Goal: Information Seeking & Learning: Find contact information

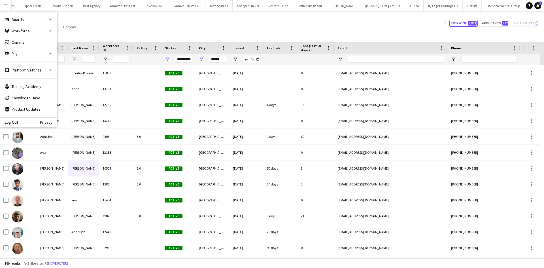
scroll to position [38, 0]
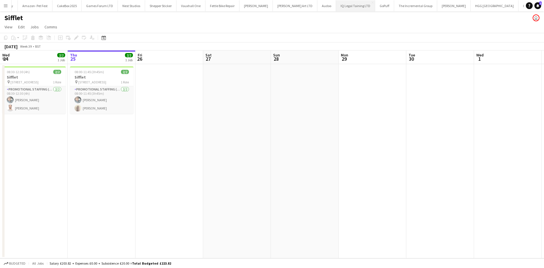
scroll to position [0, 783]
click at [3, 8] on button "Menu" at bounding box center [5, 5] width 11 height 11
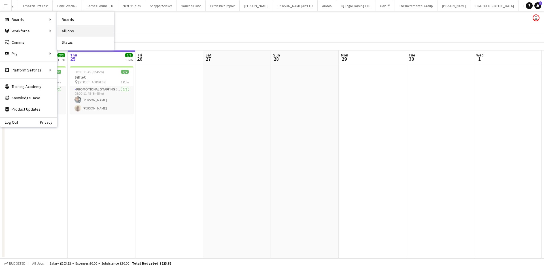
click at [76, 31] on link "All jobs" at bounding box center [85, 30] width 57 height 11
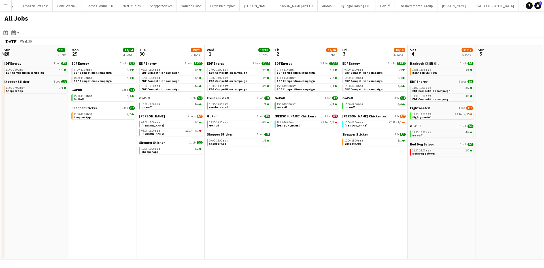
scroll to position [0, 270]
click at [438, 68] on link "10:45-13:45 BST 5/5 Banhoek Chilli Oil" at bounding box center [441, 71] width 60 height 7
click at [5, 5] on app-icon "Menu" at bounding box center [5, 5] width 5 height 5
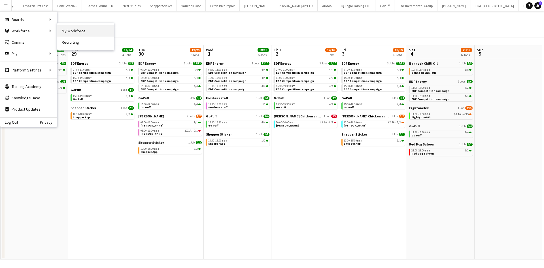
click at [70, 28] on link "My Workforce" at bounding box center [85, 30] width 57 height 11
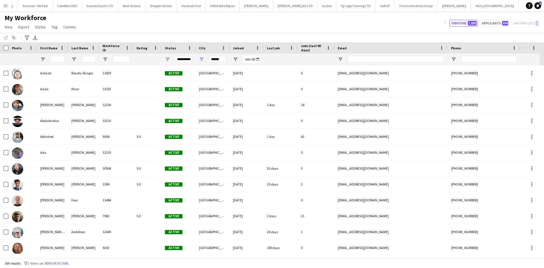
click at [184, 59] on div "**********" at bounding box center [183, 59] width 17 height 7
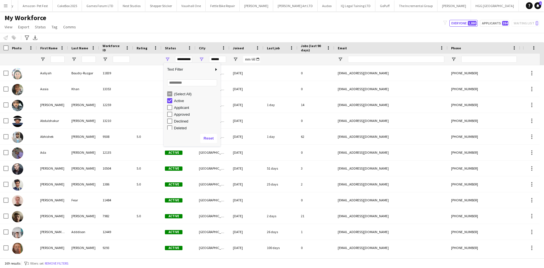
click at [179, 95] on div "(Select All)" at bounding box center [196, 94] width 45 height 4
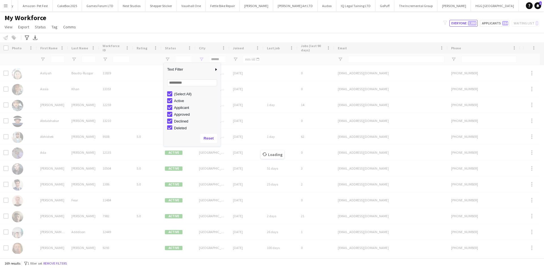
click at [222, 60] on div "Loading" at bounding box center [272, 150] width 544 height 216
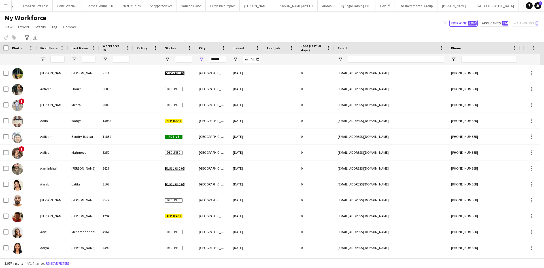
click at [250, 47] on div "Joined" at bounding box center [243, 48] width 20 height 8
click at [220, 60] on input "******" at bounding box center [217, 59] width 17 height 7
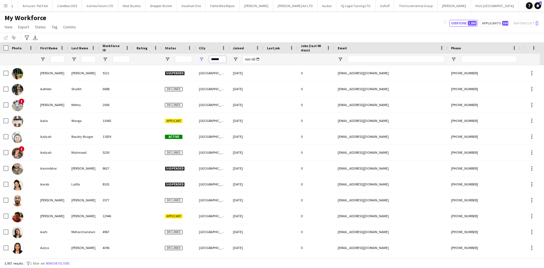
click at [220, 60] on input "******" at bounding box center [217, 59] width 17 height 7
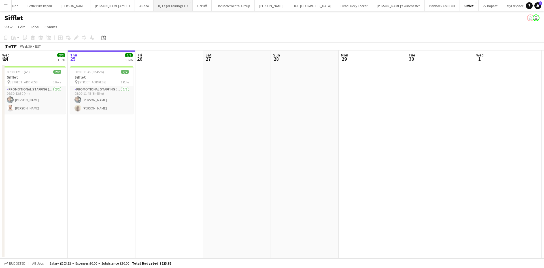
scroll to position [0, 966]
click at [254, 5] on button "Knight [PERSON_NAME]" at bounding box center [270, 5] width 33 height 11
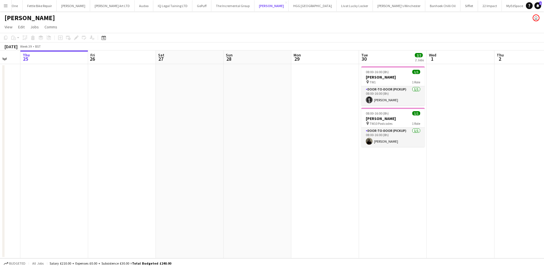
scroll to position [0, 183]
click at [395, 101] on app-card-role "Door-to-Door (Pickup) 1/1 08:00-16:00 (8h) Gina McDowall" at bounding box center [392, 95] width 63 height 19
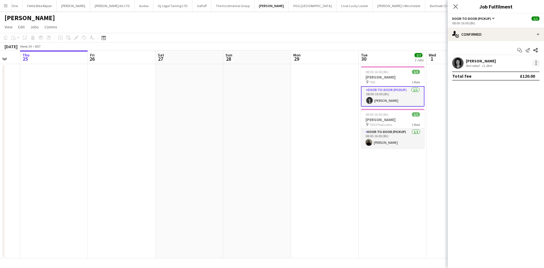
click at [538, 65] on div at bounding box center [536, 62] width 7 height 7
click at [512, 129] on span "Remove" at bounding box center [508, 127] width 17 height 5
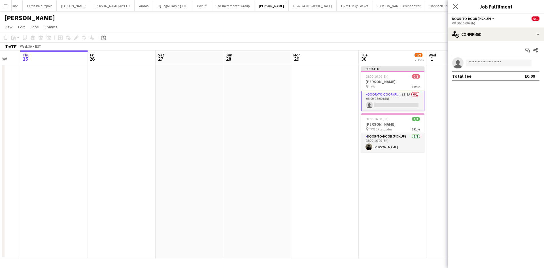
click at [297, 154] on app-date-cell at bounding box center [325, 161] width 68 height 194
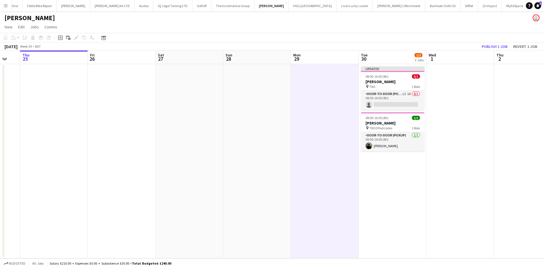
click at [4, 10] on button "Menu" at bounding box center [5, 5] width 11 height 11
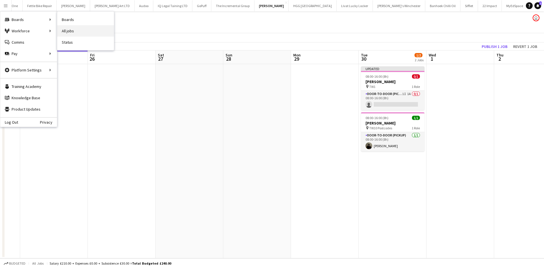
click at [63, 30] on link "All jobs" at bounding box center [85, 30] width 57 height 11
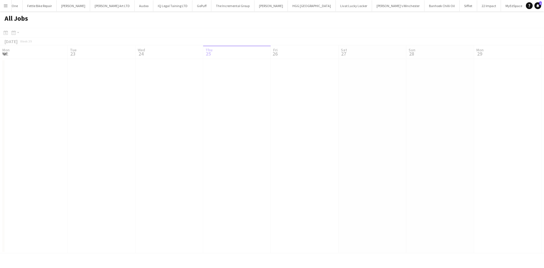
scroll to position [0, 135]
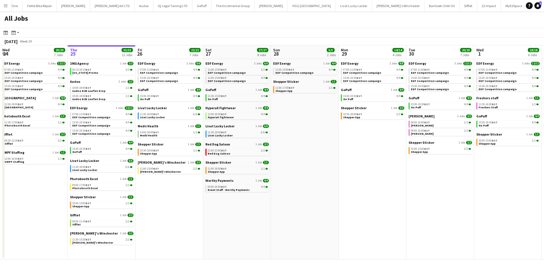
click at [331, 117] on app-date-cell "EDF Energy 1 Job 4/4 11:00-15:00 BST 4/4 EDF Competition campaign Shepper Stick…" at bounding box center [305, 159] width 68 height 200
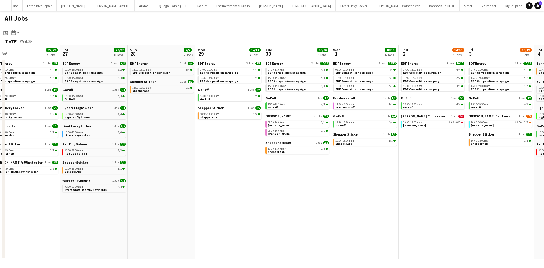
scroll to position [0, 164]
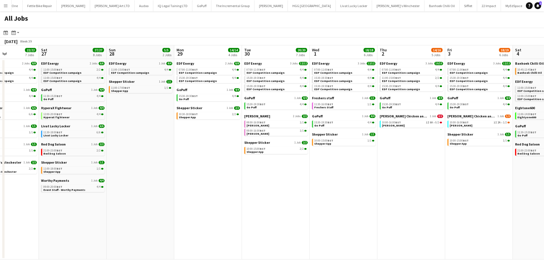
click at [8, 7] on button "Menu" at bounding box center [5, 5] width 11 height 11
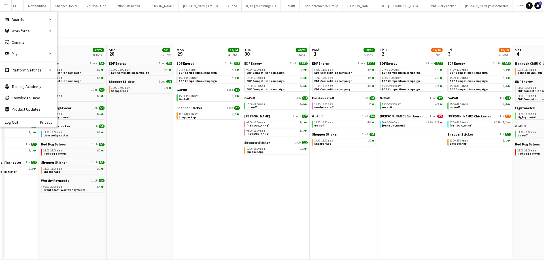
scroll to position [0, 883]
click at [338, 4] on button "Knight Frank Close" at bounding box center [354, 5] width 33 height 11
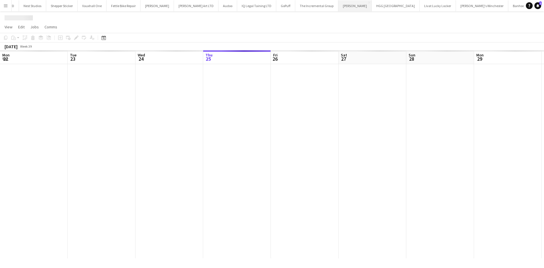
scroll to position [0, 135]
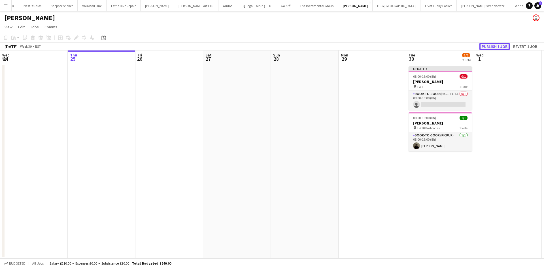
click at [498, 49] on button "Publish 1 job" at bounding box center [494, 46] width 30 height 7
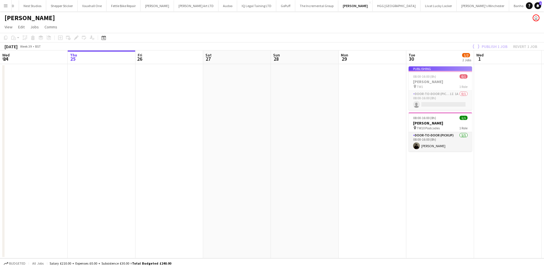
click at [420, 105] on app-job-card "Publishing 08:00-16:00 (8h) 0/1 Knight Frank pin TW1 1 Role Door-to-Door (Picku…" at bounding box center [440, 88] width 63 height 44
click at [347, 131] on app-date-cell at bounding box center [373, 161] width 68 height 194
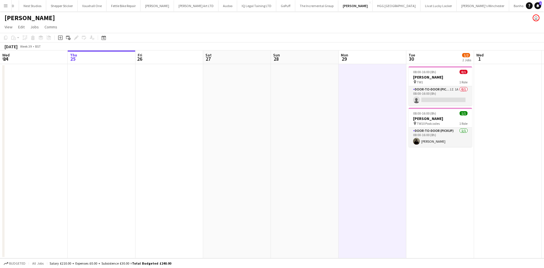
click at [3, 6] on button "Menu" at bounding box center [5, 5] width 11 height 11
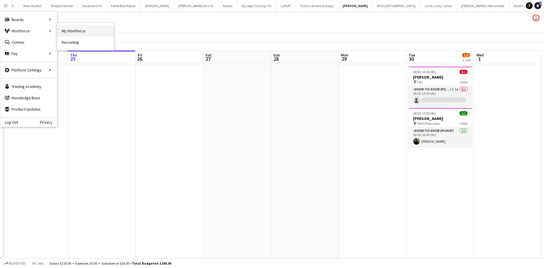
click at [82, 35] on link "My Workforce" at bounding box center [85, 30] width 57 height 11
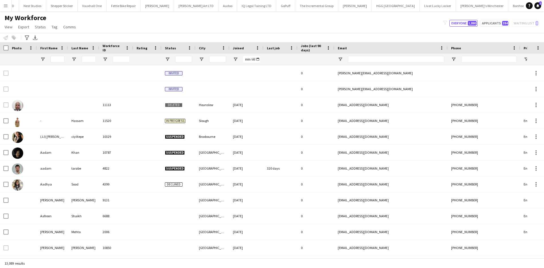
drag, startPoint x: 82, startPoint y: 35, endPoint x: 152, endPoint y: 95, distance: 93.0
click at [152, 95] on main "My Workforce View Views Default view New view Update view Delete view Edit name…" at bounding box center [272, 135] width 544 height 249
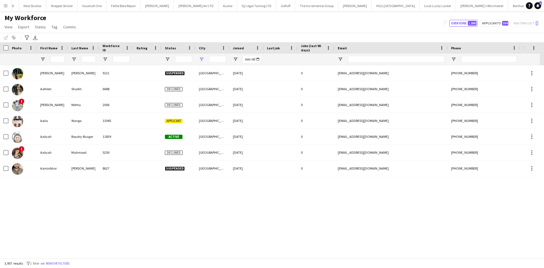
type input "******"
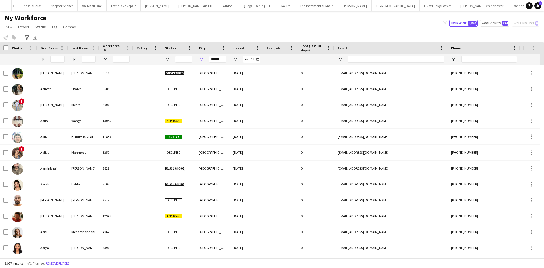
click at [229, 21] on div "My Workforce View Views Default view New view Update view Delete view Edit name…" at bounding box center [272, 23] width 544 height 19
drag, startPoint x: 222, startPoint y: 59, endPoint x: 199, endPoint y: 59, distance: 23.0
click at [199, 59] on div "******" at bounding box center [212, 59] width 34 height 11
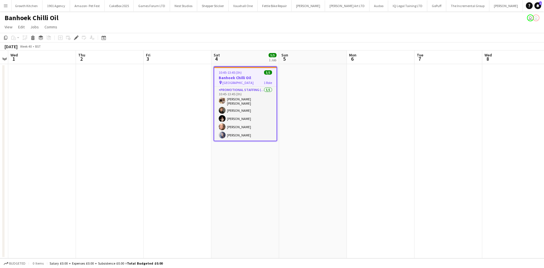
scroll to position [0, 731]
click at [3, 5] on button "Menu" at bounding box center [5, 5] width 11 height 11
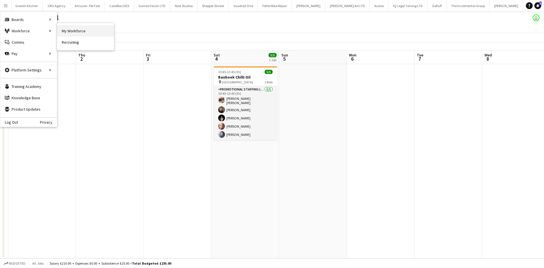
click at [74, 31] on link "My Workforce" at bounding box center [85, 30] width 57 height 11
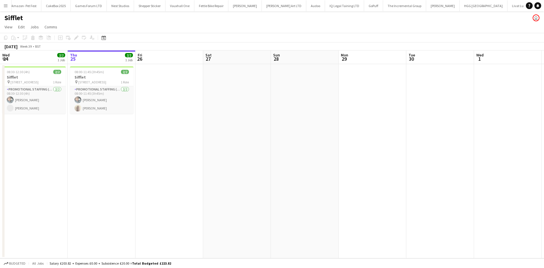
scroll to position [0, 800]
click at [8, 7] on button "Menu" at bounding box center [5, 5] width 11 height 11
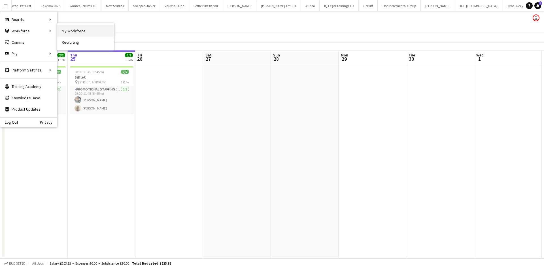
click at [70, 26] on link "My Workforce" at bounding box center [85, 30] width 57 height 11
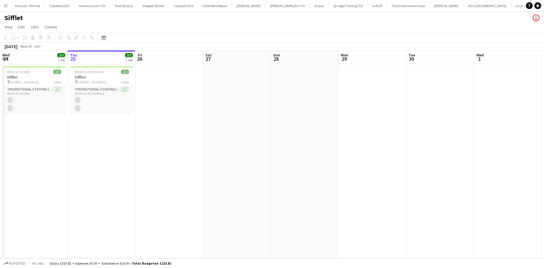
scroll to position [0, 800]
click at [5, 8] on button "Menu" at bounding box center [5, 5] width 11 height 11
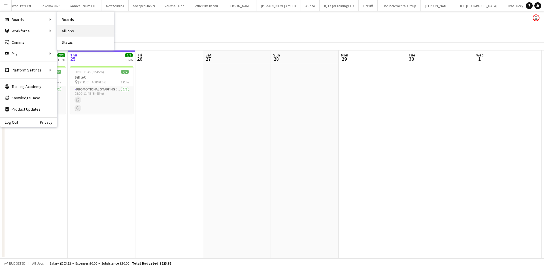
click at [76, 29] on link "All jobs" at bounding box center [85, 30] width 57 height 11
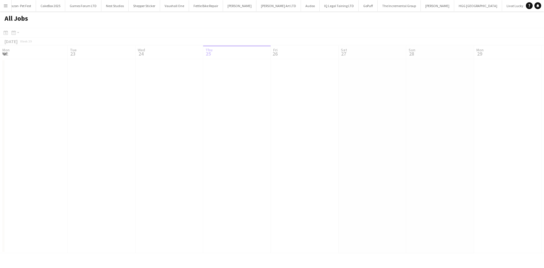
scroll to position [0, 135]
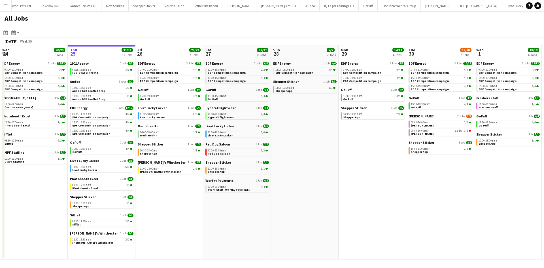
click at [6, 3] on button "Menu" at bounding box center [5, 5] width 11 height 11
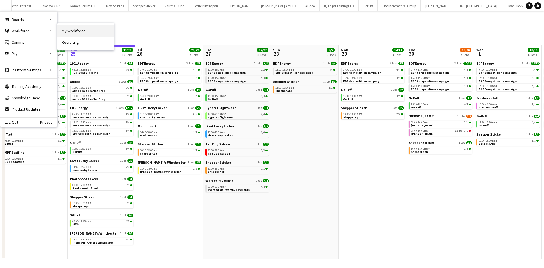
click at [79, 33] on link "My Workforce" at bounding box center [85, 30] width 57 height 11
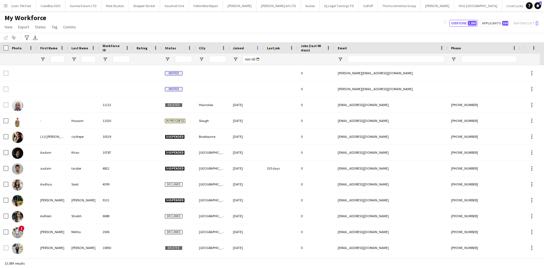
click at [257, 48] on span at bounding box center [257, 47] width 5 height 5
click at [242, 47] on span "Joined" at bounding box center [238, 48] width 11 height 4
click at [237, 49] on span "Joined" at bounding box center [238, 48] width 11 height 4
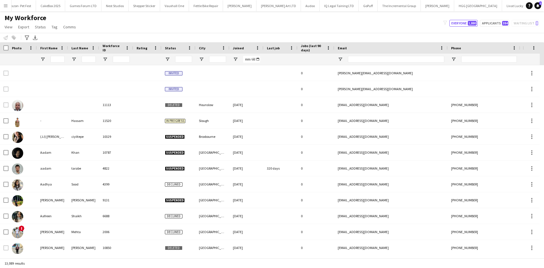
click at [237, 49] on span "Joined" at bounding box center [238, 48] width 11 height 4
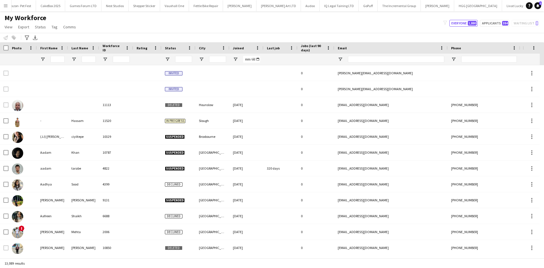
click at [237, 49] on span "Joined" at bounding box center [238, 48] width 11 height 4
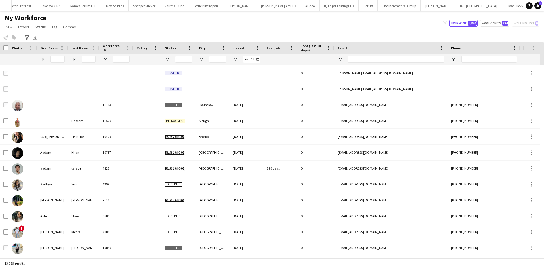
click at [237, 49] on span "Joined" at bounding box center [238, 48] width 11 height 4
click at [238, 52] on div "Joined" at bounding box center [243, 48] width 20 height 8
click at [239, 44] on div "Joined" at bounding box center [243, 48] width 20 height 8
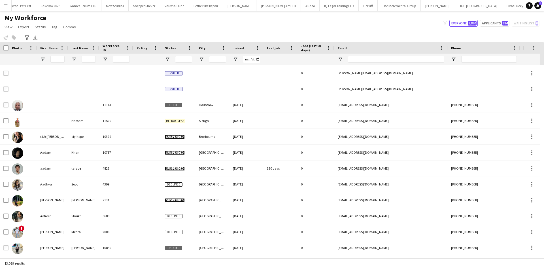
click at [239, 44] on div "Joined" at bounding box center [243, 48] width 20 height 8
click at [247, 20] on div "My Workforce View Views Default view New view Update view Delete view Edit name…" at bounding box center [272, 23] width 544 height 19
click at [237, 48] on span "Joined" at bounding box center [238, 48] width 11 height 4
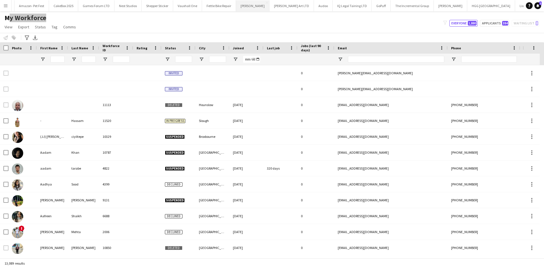
scroll to position [0, 787]
click at [433, 9] on button "Knight Frank Close" at bounding box center [449, 5] width 33 height 11
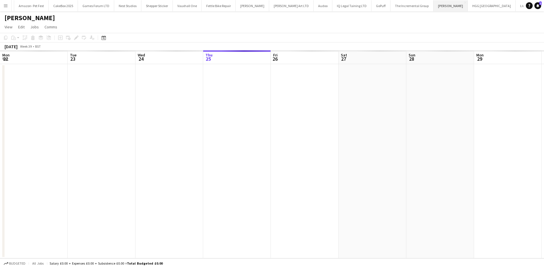
scroll to position [0, 135]
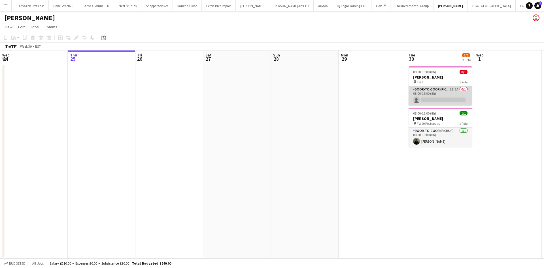
click at [445, 103] on app-card-role "Door-to-Door (Pickup) 1I 1A 0/1 08:00-16:00 (8h) single-neutral-actions" at bounding box center [440, 95] width 63 height 19
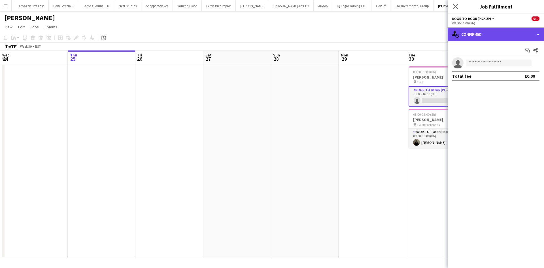
click at [494, 30] on div "single-neutral-actions-check-2 Confirmed" at bounding box center [496, 34] width 96 height 14
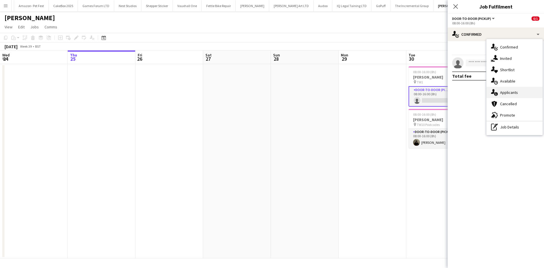
click at [514, 96] on div "single-neutral-actions-information Applicants" at bounding box center [514, 92] width 56 height 11
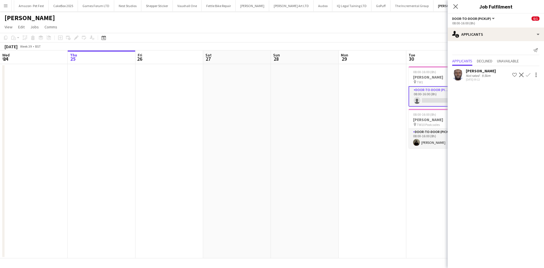
click at [475, 76] on div "Not rated" at bounding box center [473, 75] width 15 height 4
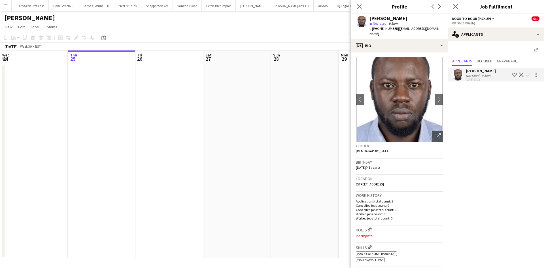
click at [442, 88] on app-crew-profile-bio "chevron-left chevron-right Open photos pop-in Gender Male Birthday 29-08-1984 (…" at bounding box center [399, 159] width 96 height 215
click at [439, 94] on button "chevron-right" at bounding box center [438, 99] width 11 height 11
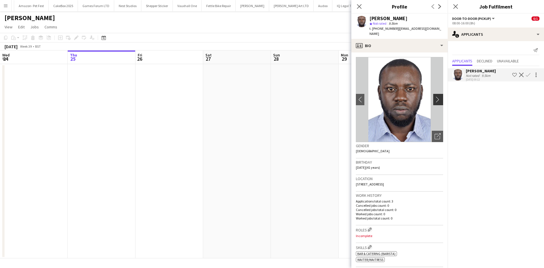
click at [435, 96] on app-icon "chevron-right" at bounding box center [439, 99] width 9 height 6
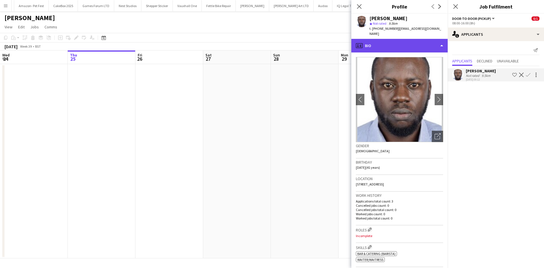
click at [397, 39] on div "profile Bio" at bounding box center [399, 46] width 96 height 14
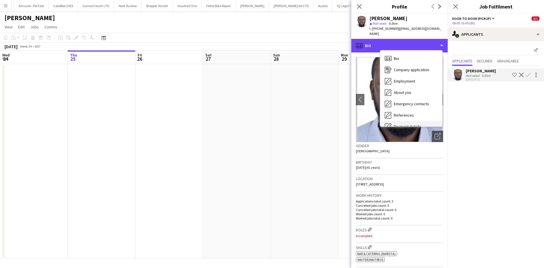
scroll to position [76, 0]
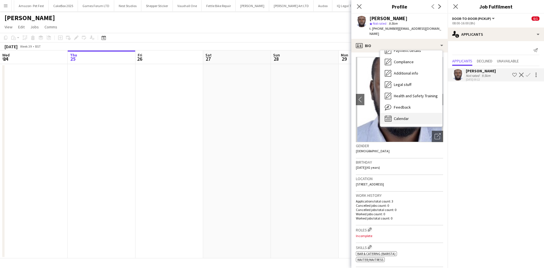
click at [412, 113] on div "Calendar Calendar" at bounding box center [411, 118] width 62 height 11
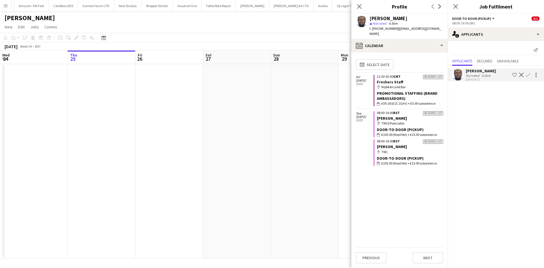
click at [318, 139] on app-date-cell at bounding box center [305, 161] width 68 height 194
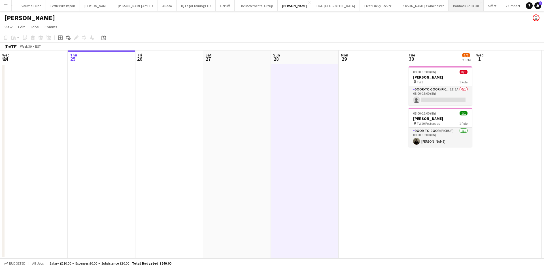
scroll to position [0, 1001]
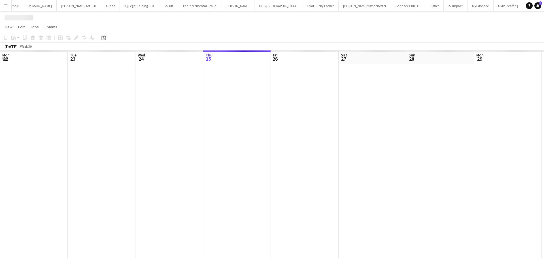
scroll to position [0, 135]
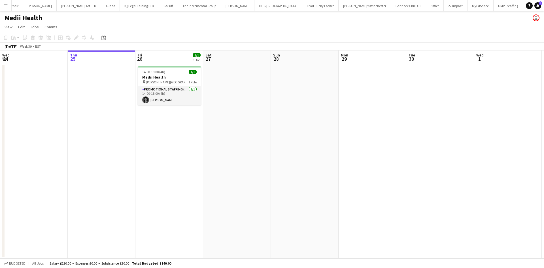
click at [5, 7] on app-icon "Menu" at bounding box center [5, 5] width 5 height 5
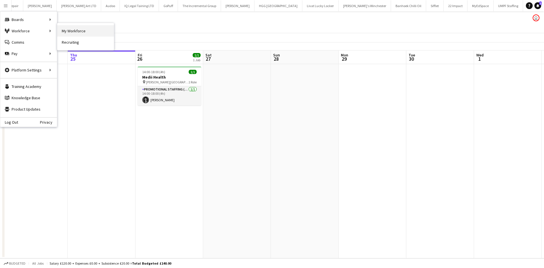
click at [71, 33] on link "My Workforce" at bounding box center [85, 30] width 57 height 11
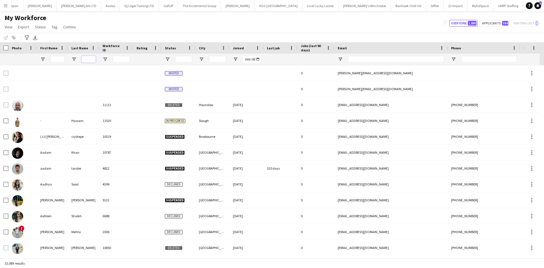
click at [87, 59] on input "Last Name Filter Input" at bounding box center [89, 59] width 14 height 7
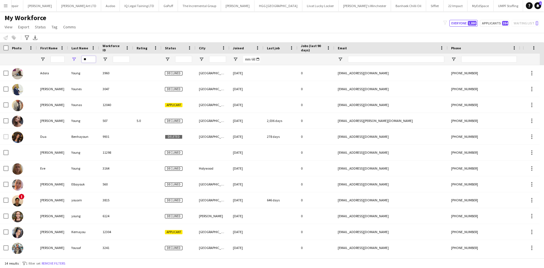
type input "*"
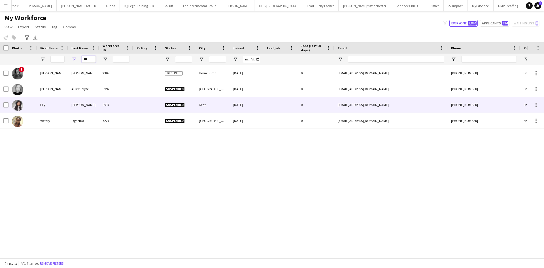
type input "***"
click at [143, 105] on div at bounding box center [147, 105] width 28 height 16
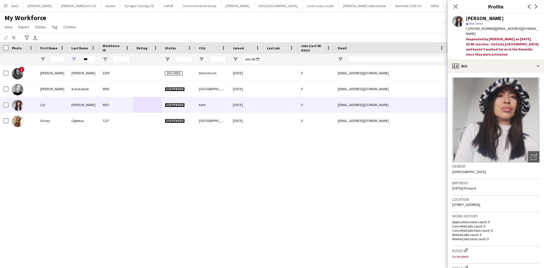
click at [505, 119] on img at bounding box center [495, 119] width 87 height 85
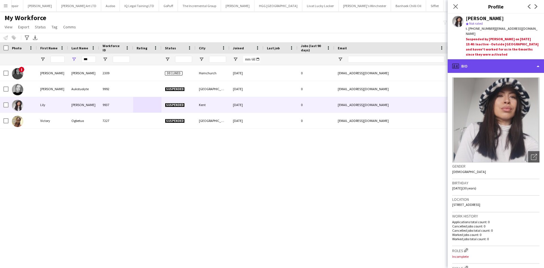
click at [481, 59] on div "profile Bio" at bounding box center [496, 66] width 96 height 14
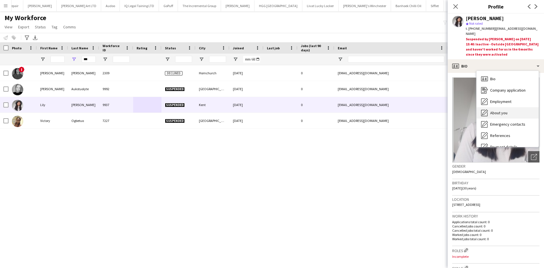
click at [502, 110] on span "About you" at bounding box center [498, 112] width 17 height 5
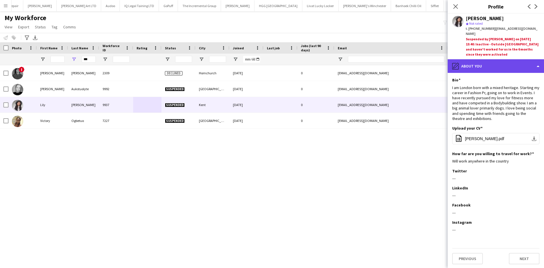
click at [497, 61] on div "pencil4 About you" at bounding box center [496, 66] width 96 height 14
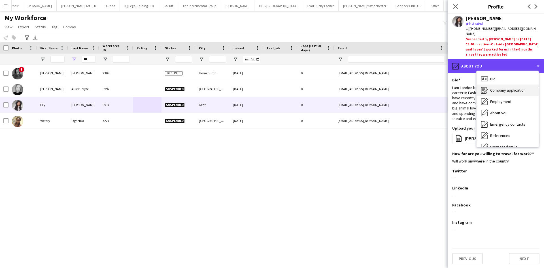
scroll to position [52, 0]
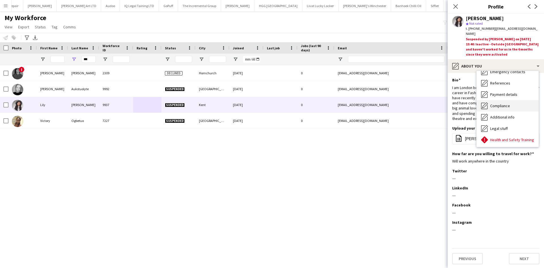
click at [502, 103] on span "Compliance" at bounding box center [500, 105] width 20 height 5
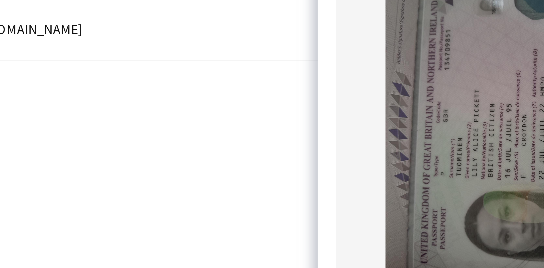
scroll to position [27, 0]
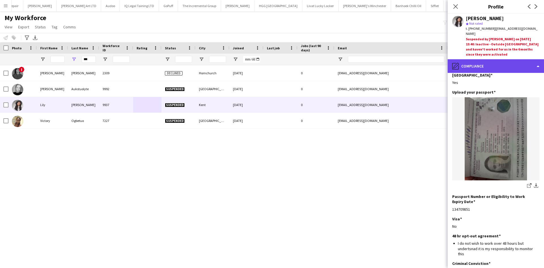
click at [475, 59] on div "pencil4 Compliance" at bounding box center [496, 66] width 96 height 14
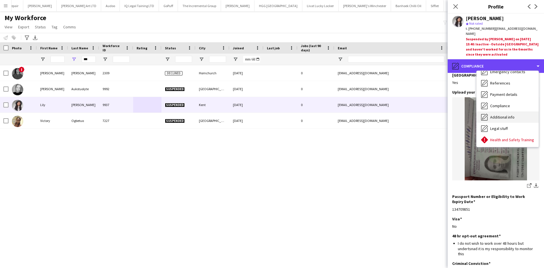
scroll to position [76, 0]
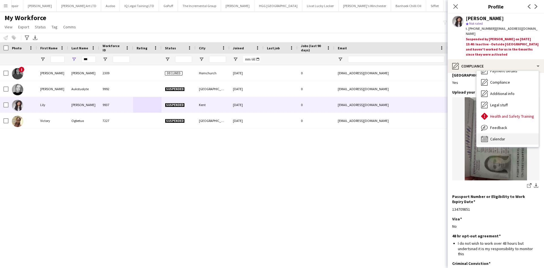
click at [500, 136] on span "Calendar" at bounding box center [497, 138] width 15 height 5
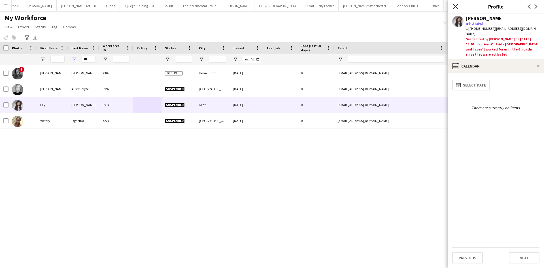
click at [453, 5] on icon "Close pop-in" at bounding box center [455, 6] width 5 height 5
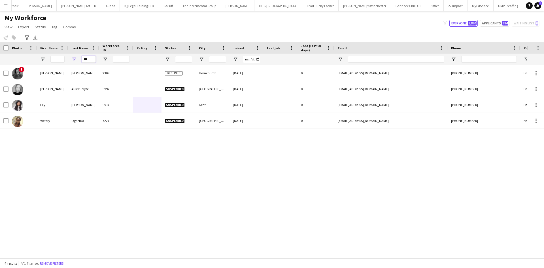
drag, startPoint x: 89, startPoint y: 59, endPoint x: 39, endPoint y: 69, distance: 51.2
click at [39, 69] on div "Workforce Details Photo First Name" at bounding box center [272, 150] width 544 height 216
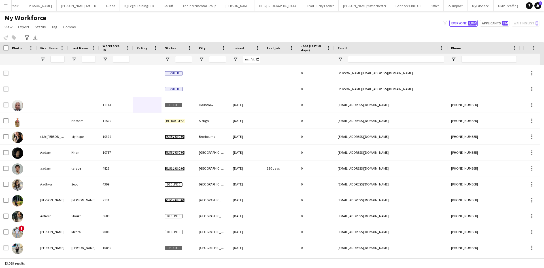
click at [5, 11] on main "My Workforce View Views Default view New view Update view Delete view Edit name…" at bounding box center [272, 135] width 544 height 249
click at [6, 7] on app-icon "Menu" at bounding box center [5, 5] width 5 height 5
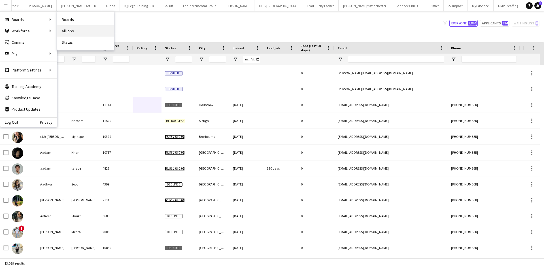
click at [78, 30] on link "All jobs" at bounding box center [85, 30] width 57 height 11
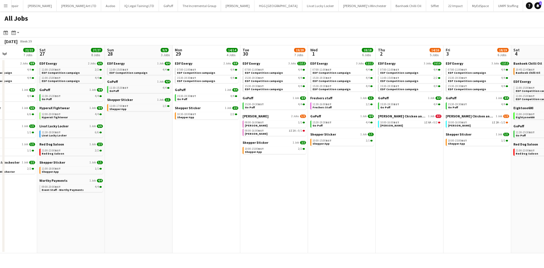
scroll to position [0, 230]
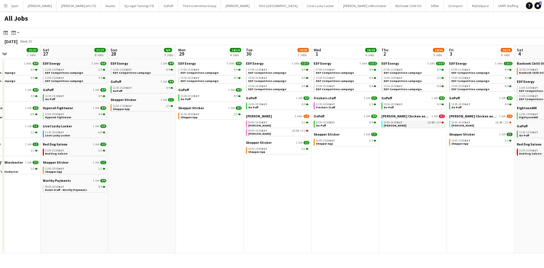
click at [405, 125] on link "10:00-16:00 BST 1I 6A • 0/2 Miss Millies" at bounding box center [414, 123] width 60 height 7
click at [221, 8] on button "Knight Frank Close" at bounding box center [237, 5] width 33 height 11
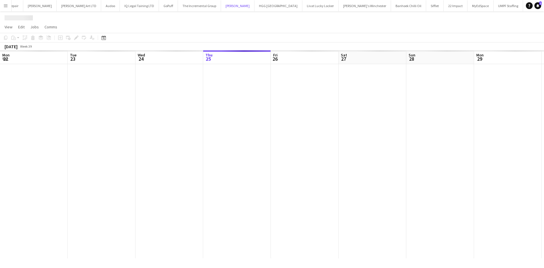
scroll to position [0, 135]
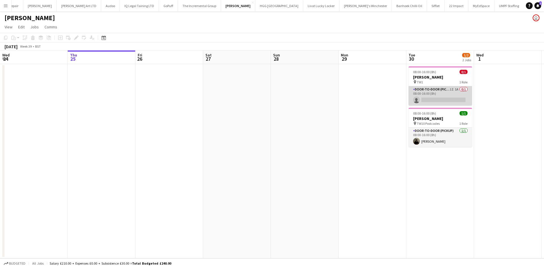
click at [432, 99] on app-card-role "Door-to-Door (Pickup) 1I 1A 0/1 08:00-16:00 (8h) single-neutral-actions" at bounding box center [440, 95] width 63 height 19
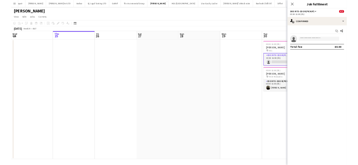
scroll to position [0, 202]
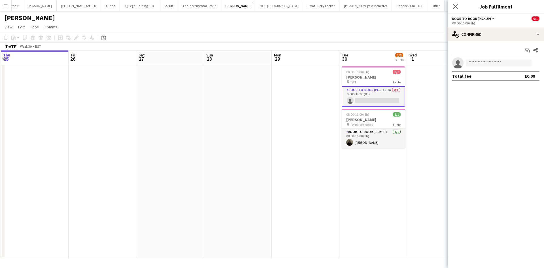
drag, startPoint x: 225, startPoint y: 193, endPoint x: 52, endPoint y: 281, distance: 194.1
click at [52, 267] on html "Menu Boards Boards Boards All jobs Status Workforce Workforce My Workforce Recr…" at bounding box center [272, 134] width 544 height 268
click at [2, 3] on button "Menu" at bounding box center [5, 5] width 11 height 11
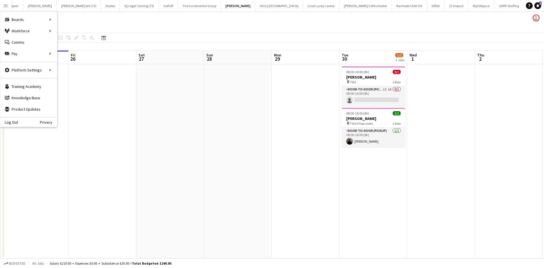
drag, startPoint x: 2, startPoint y: 3, endPoint x: 270, endPoint y: 74, distance: 276.8
click at [270, 74] on div "Menu Boards Boards Boards All jobs Status Workforce Workforce My Workforce Recr…" at bounding box center [272, 134] width 544 height 268
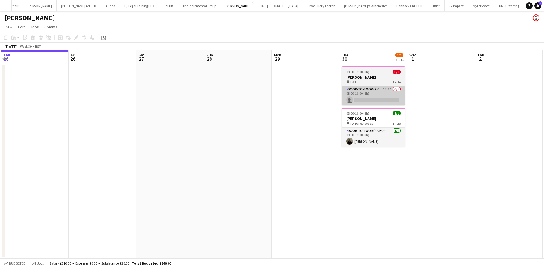
click at [382, 86] on app-card-role "Door-to-Door (Pickup) 1I 1A 0/1 08:00-16:00 (8h) single-neutral-actions" at bounding box center [373, 95] width 63 height 19
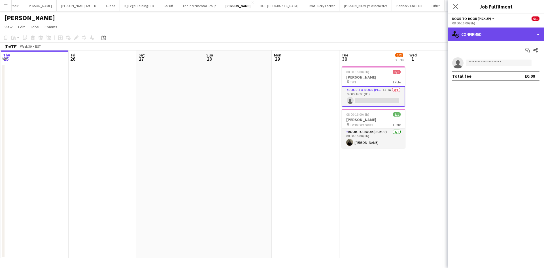
click at [482, 29] on div "single-neutral-actions-check-2 Confirmed" at bounding box center [496, 34] width 96 height 14
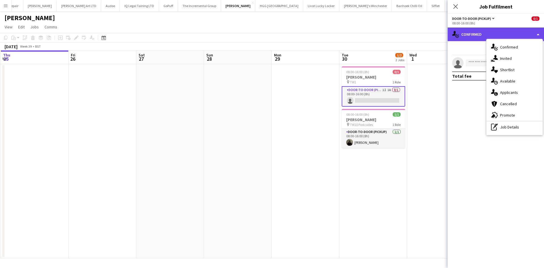
click at [482, 29] on div "single-neutral-actions-check-2 Confirmed" at bounding box center [496, 34] width 96 height 14
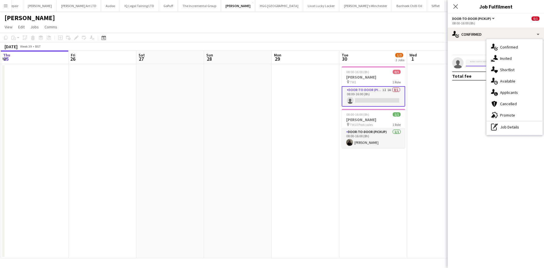
click at [481, 62] on input at bounding box center [499, 62] width 66 height 7
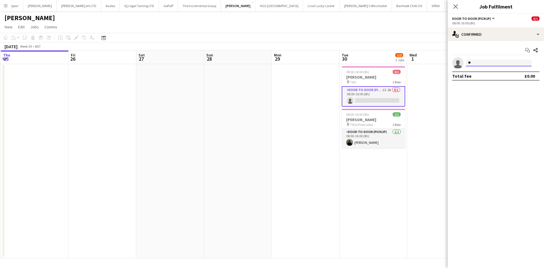
type input "*"
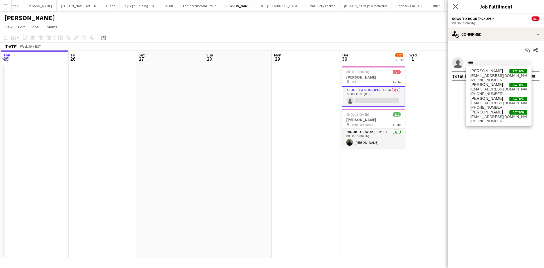
type input "****"
click at [456, 7] on icon at bounding box center [455, 6] width 5 height 5
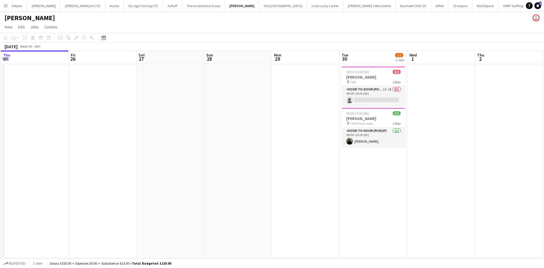
drag, startPoint x: 6, startPoint y: 7, endPoint x: 13, endPoint y: 14, distance: 10.6
click at [6, 7] on app-icon "Menu" at bounding box center [5, 5] width 5 height 5
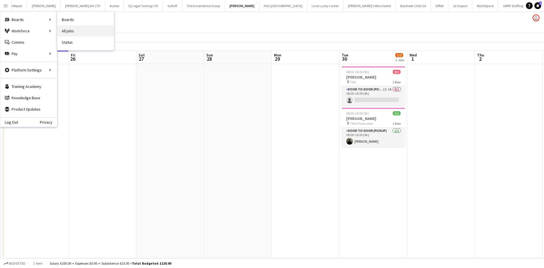
click at [75, 32] on link "All jobs" at bounding box center [85, 30] width 57 height 11
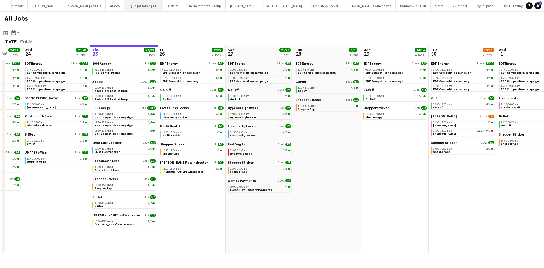
scroll to position [0, 181]
click at [8, 6] on button "Menu" at bounding box center [5, 5] width 11 height 11
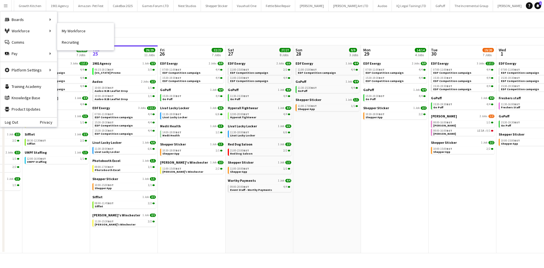
click at [72, 33] on link "My Workforce" at bounding box center [85, 30] width 57 height 11
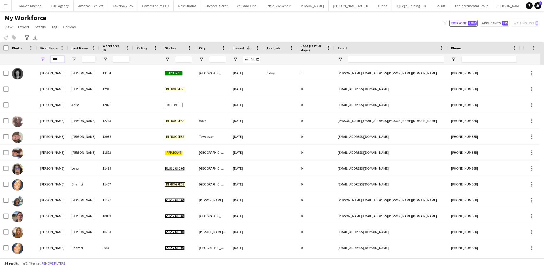
drag, startPoint x: 59, startPoint y: 57, endPoint x: 26, endPoint y: 59, distance: 32.9
click at [26, 59] on div "****" at bounding box center [307, 59] width 614 height 11
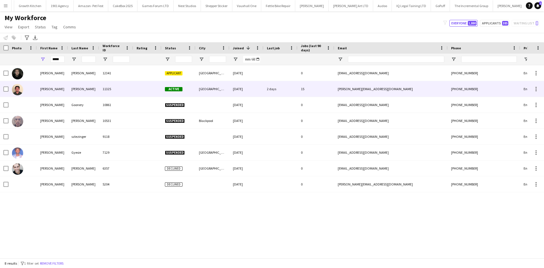
click at [78, 86] on div "Evans" at bounding box center [83, 89] width 31 height 16
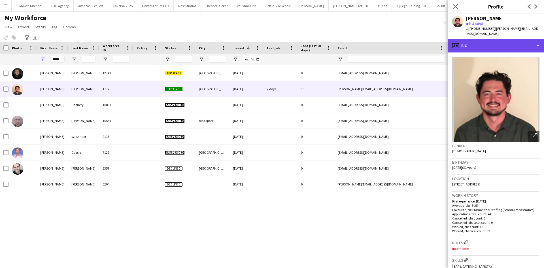
click at [475, 41] on div "profile Bio" at bounding box center [496, 46] width 96 height 14
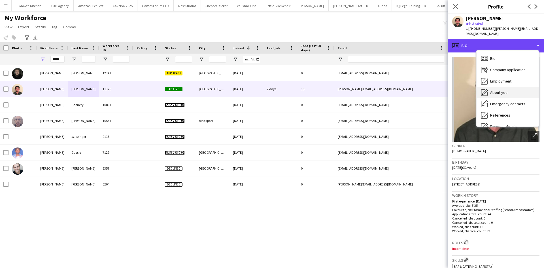
scroll to position [76, 0]
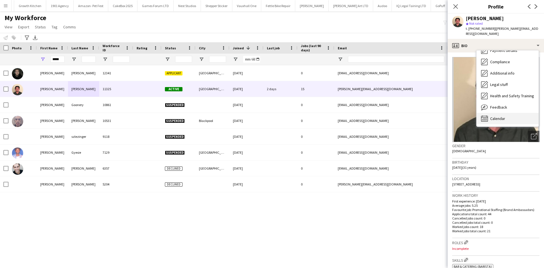
click at [492, 116] on span "Calendar" at bounding box center [497, 118] width 15 height 5
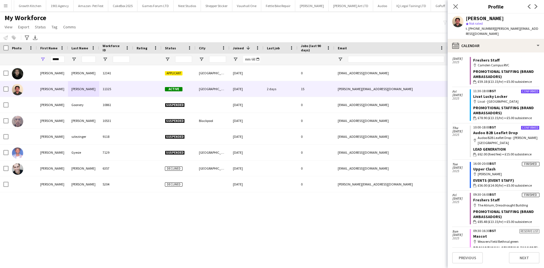
scroll to position [22, 0]
click at [329, 21] on div "My Workforce View Views Default view New view Update view Delete view Edit name…" at bounding box center [272, 23] width 544 height 19
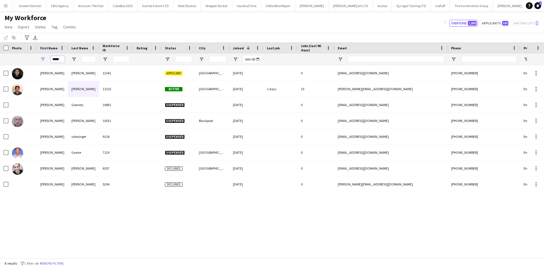
drag, startPoint x: 61, startPoint y: 60, endPoint x: 41, endPoint y: 60, distance: 20.4
click at [41, 60] on div "*****" at bounding box center [52, 59] width 31 height 11
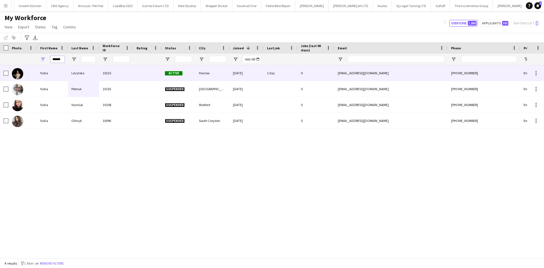
type input "******"
click at [70, 73] on div "Levytska" at bounding box center [83, 73] width 31 height 16
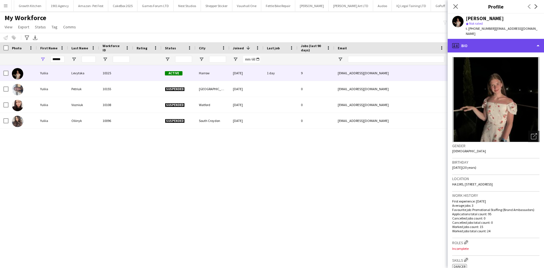
click at [489, 42] on div "profile Bio" at bounding box center [496, 46] width 96 height 14
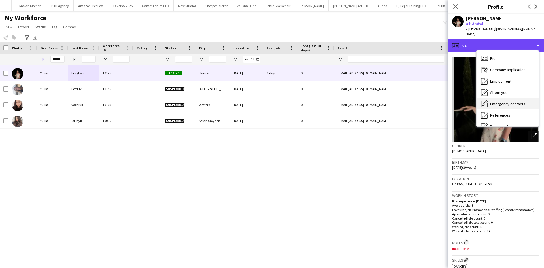
scroll to position [76, 0]
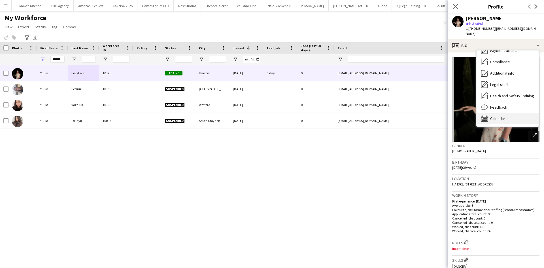
click at [494, 116] on span "Calendar" at bounding box center [497, 118] width 15 height 5
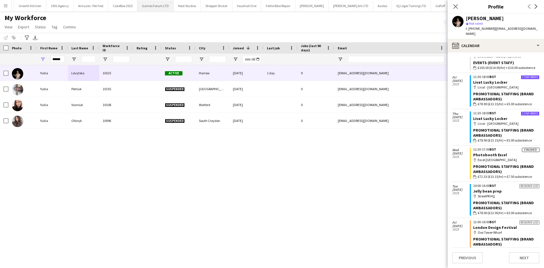
scroll to position [235, 0]
drag, startPoint x: 62, startPoint y: 61, endPoint x: 29, endPoint y: 73, distance: 34.3
click at [29, 73] on div "Workforce Details Photo First Name" at bounding box center [272, 150] width 544 height 216
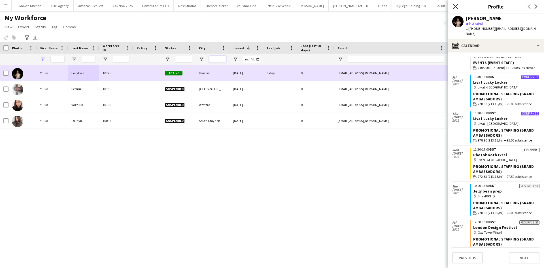
click at [212, 59] on input "City Filter Input" at bounding box center [217, 59] width 17 height 7
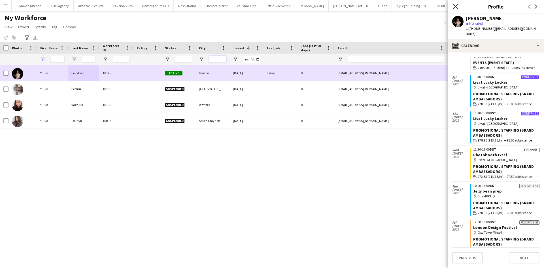
click at [212, 59] on input "City Filter Input" at bounding box center [217, 59] width 17 height 7
click at [454, 5] on icon at bounding box center [455, 6] width 5 height 5
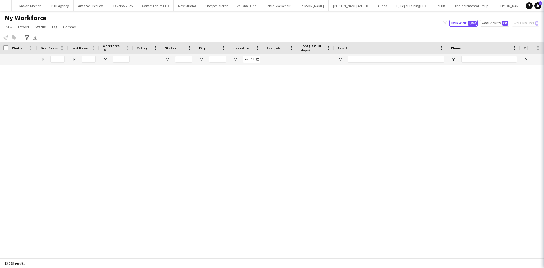
click at [544, 5] on icon at bounding box center [551, 6] width 5 height 5
click at [544, 7] on icon at bounding box center [551, 6] width 5 height 5
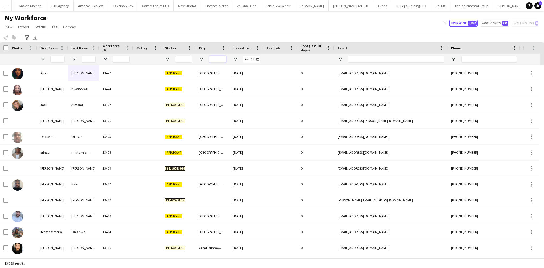
click at [213, 62] on input "City Filter Input" at bounding box center [217, 59] width 17 height 7
type input "******"
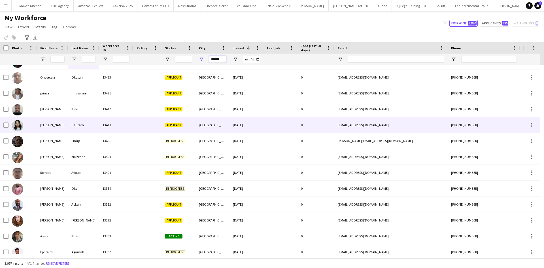
scroll to position [12, 0]
click at [152, 125] on div at bounding box center [147, 125] width 28 height 16
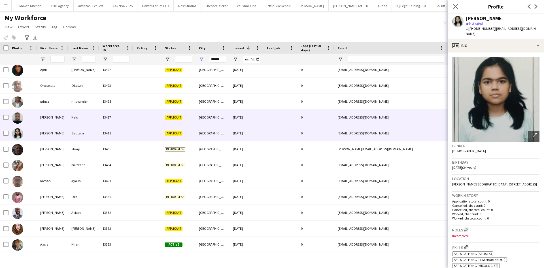
scroll to position [0, 0]
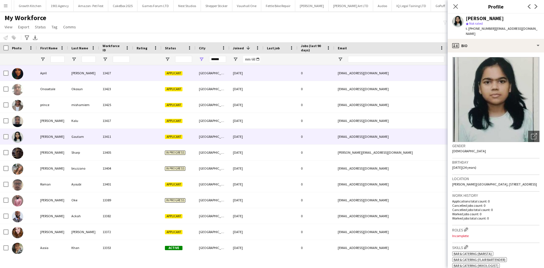
click at [150, 71] on div at bounding box center [147, 73] width 28 height 16
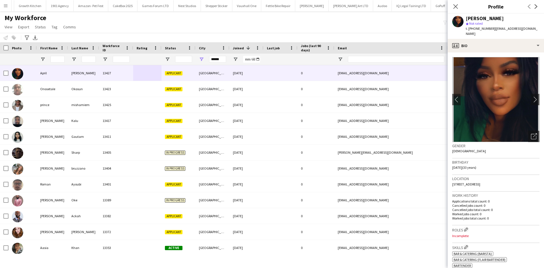
drag, startPoint x: 474, startPoint y: 28, endPoint x: 492, endPoint y: 27, distance: 18.2
click at [492, 27] on div "t. +447488354985 | pandaluxpro@gmail.com" at bounding box center [503, 31] width 74 height 10
copy div "7488354985 |"
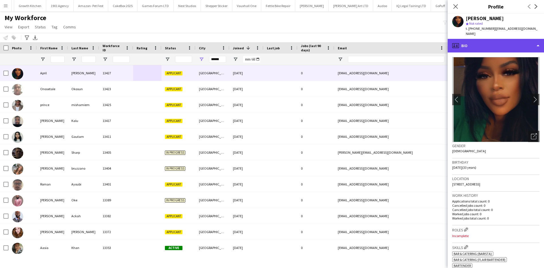
click at [513, 43] on div "profile Bio" at bounding box center [496, 46] width 96 height 14
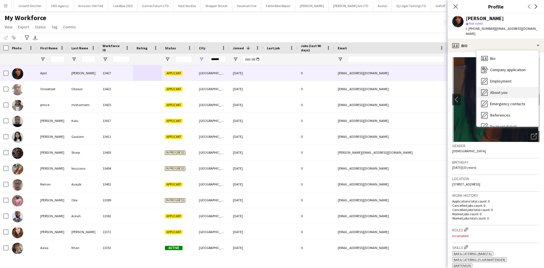
click at [508, 87] on div "About you About you" at bounding box center [508, 92] width 62 height 11
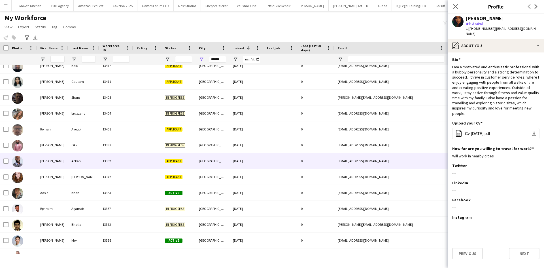
scroll to position [56, 0]
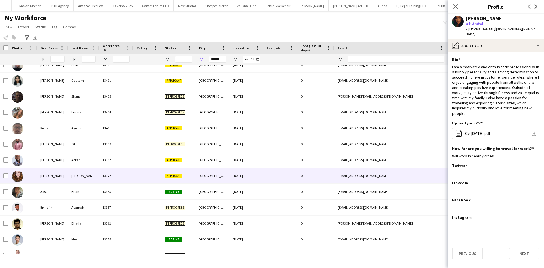
click at [113, 173] on div "13372" at bounding box center [116, 176] width 34 height 16
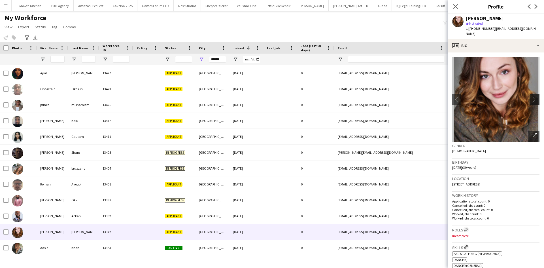
click at [531, 100] on app-icon "chevron-right" at bounding box center [535, 99] width 9 height 6
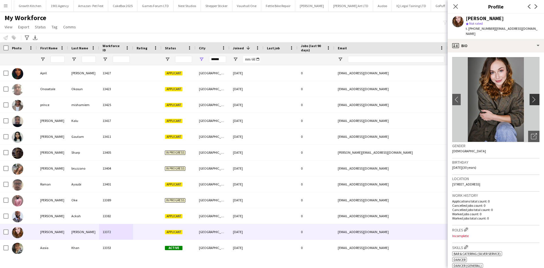
click at [531, 100] on app-icon "chevron-right" at bounding box center [535, 99] width 9 height 6
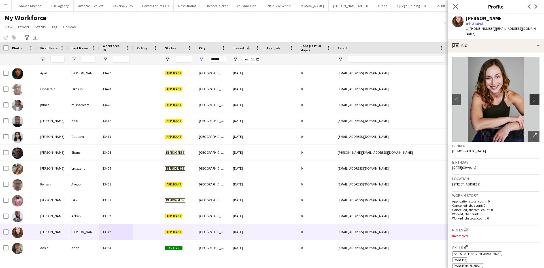
click at [531, 100] on app-icon "chevron-right" at bounding box center [535, 99] width 9 height 6
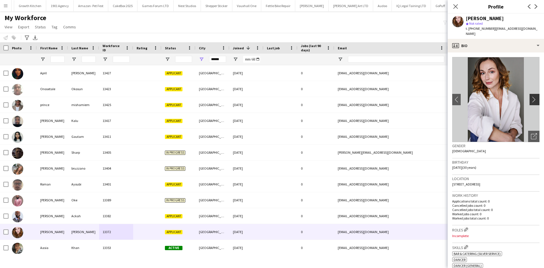
click at [531, 100] on app-icon "chevron-right" at bounding box center [535, 99] width 9 height 6
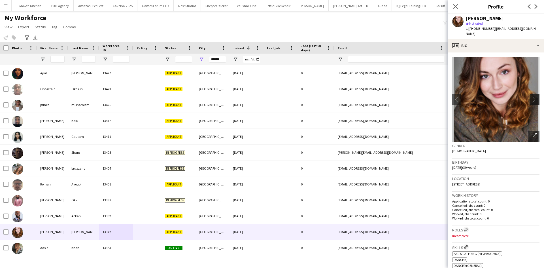
click at [531, 100] on app-icon "chevron-right" at bounding box center [535, 99] width 9 height 6
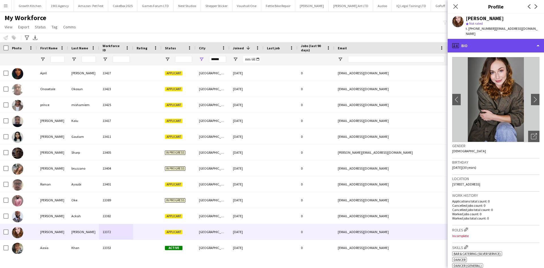
click at [491, 39] on div "profile Bio" at bounding box center [496, 46] width 96 height 14
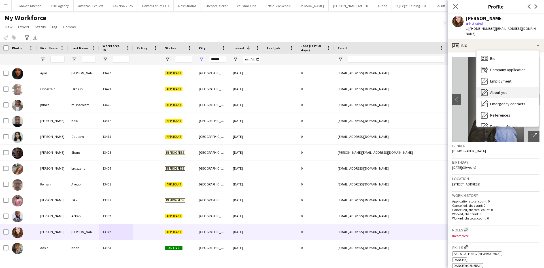
click at [502, 91] on span "About you" at bounding box center [498, 92] width 17 height 5
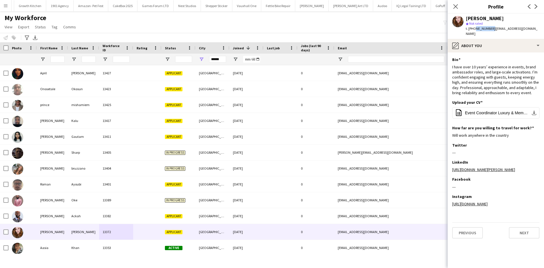
drag, startPoint x: 473, startPoint y: 28, endPoint x: 490, endPoint y: 29, distance: 17.0
click at [490, 29] on span "t. +447702898211" at bounding box center [480, 28] width 29 height 4
copy span "7702898211"
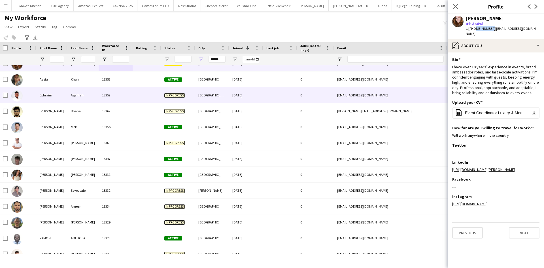
scroll to position [0, 1]
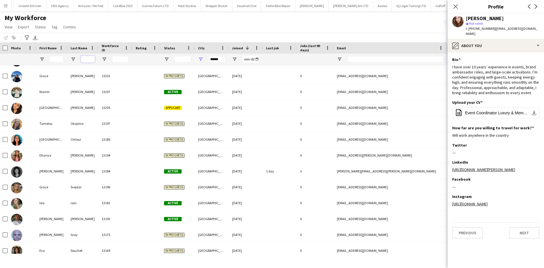
click at [86, 59] on input "Last Name Filter Input" at bounding box center [88, 59] width 14 height 7
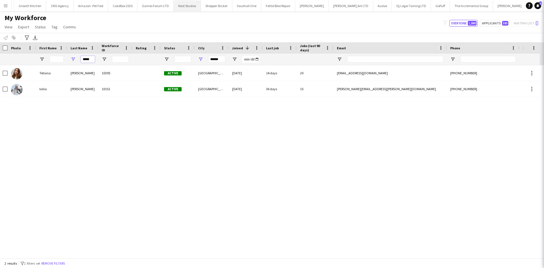
scroll to position [0, 0]
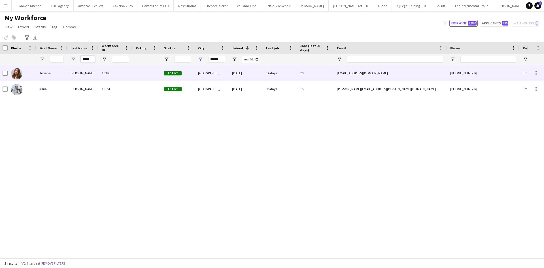
type input "*****"
click at [227, 74] on div "London" at bounding box center [212, 73] width 34 height 16
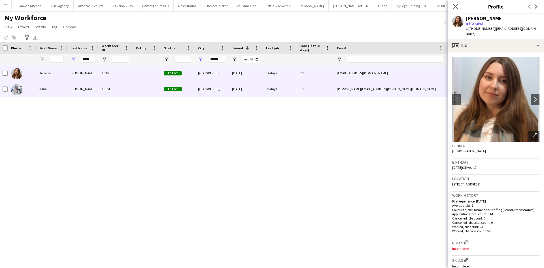
click at [216, 88] on div "London" at bounding box center [212, 89] width 34 height 16
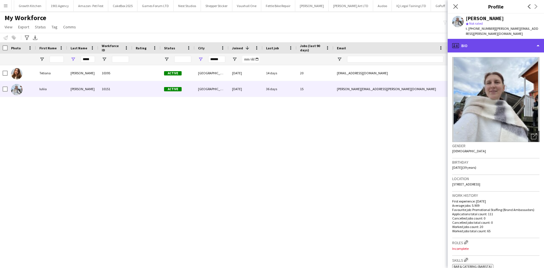
click at [477, 41] on div "profile Bio" at bounding box center [496, 46] width 96 height 14
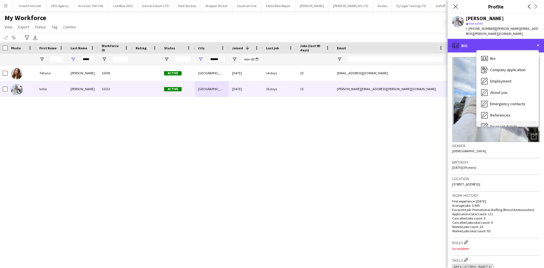
scroll to position [76, 0]
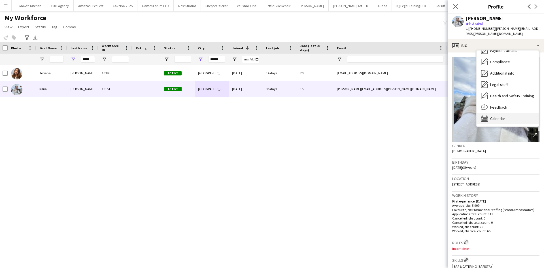
click at [504, 116] on span "Calendar" at bounding box center [497, 118] width 15 height 5
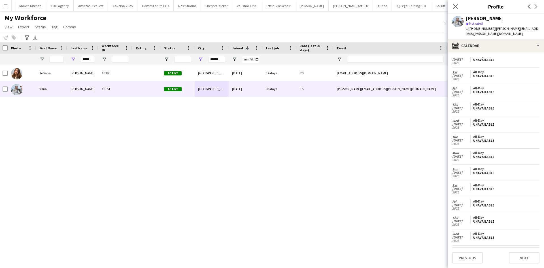
scroll to position [395, 0]
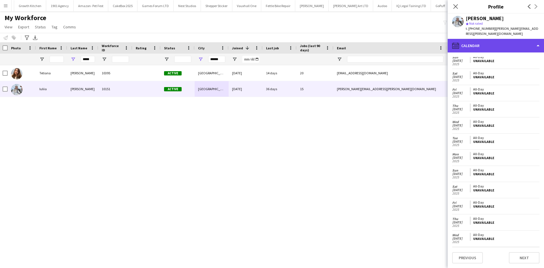
click at [475, 39] on div "calendar-full Calendar" at bounding box center [496, 46] width 96 height 14
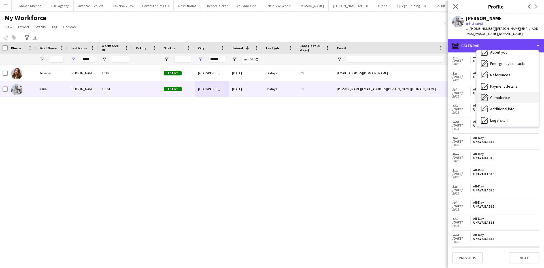
scroll to position [40, 0]
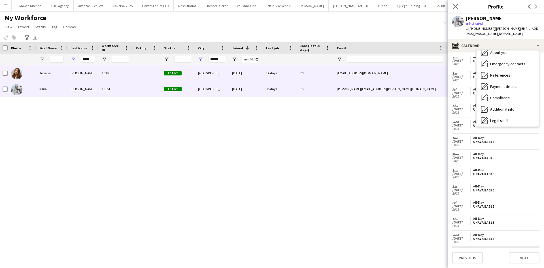
click at [328, 73] on div "20" at bounding box center [315, 73] width 37 height 16
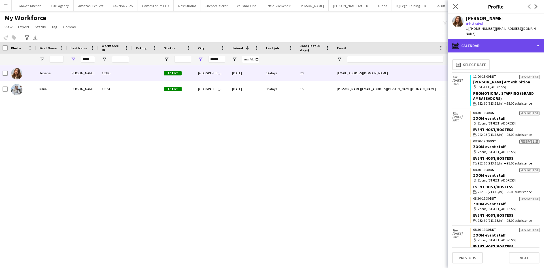
click at [475, 39] on div "calendar-full Calendar" at bounding box center [496, 46] width 96 height 14
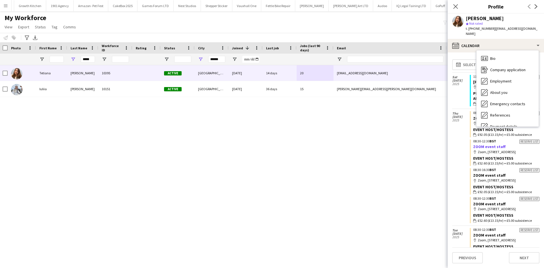
click at [479, 145] on link "ZOOM event staff" at bounding box center [489, 146] width 32 height 5
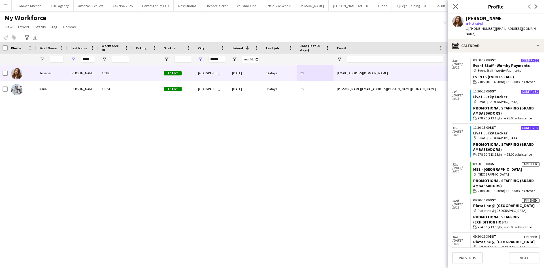
scroll to position [271, 0]
drag, startPoint x: 94, startPoint y: 59, endPoint x: 78, endPoint y: 65, distance: 17.1
click at [79, 65] on div "*****" at bounding box center [82, 59] width 31 height 11
click at [456, 5] on icon "Close pop-in" at bounding box center [455, 6] width 5 height 5
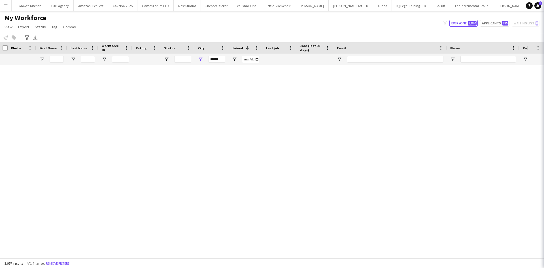
click at [544, 5] on div "Close pop-in" at bounding box center [552, 6] width 16 height 13
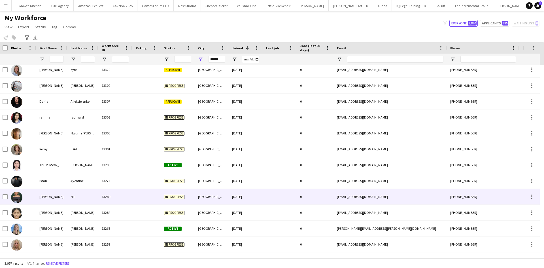
scroll to position [397, 0]
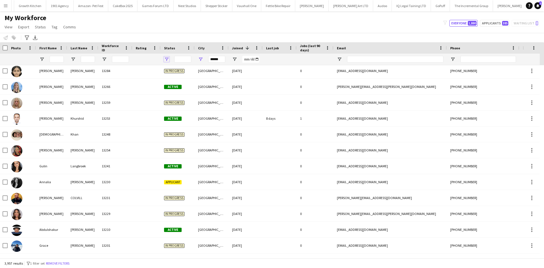
click at [168, 59] on span "Open Filter Menu" at bounding box center [166, 59] width 5 height 5
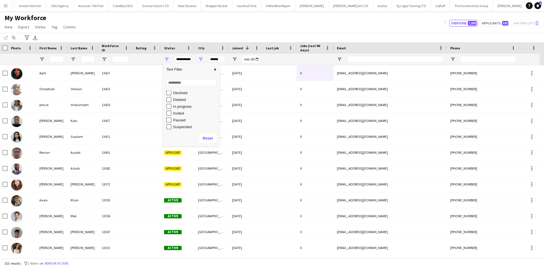
type input "**********"
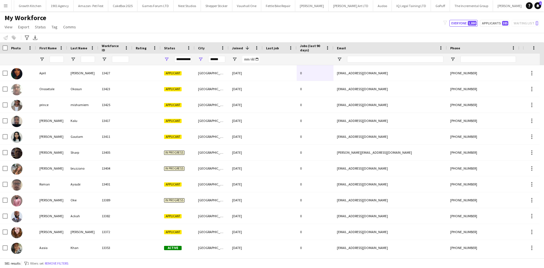
click at [212, 33] on div "Notify workforce Add to tag Select at least one crew to tag him or her. Advance…" at bounding box center [272, 37] width 544 height 9
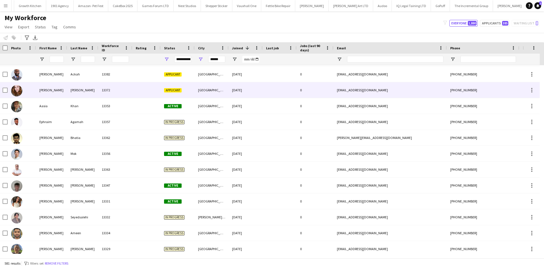
click at [73, 95] on div "Jones" at bounding box center [82, 90] width 31 height 16
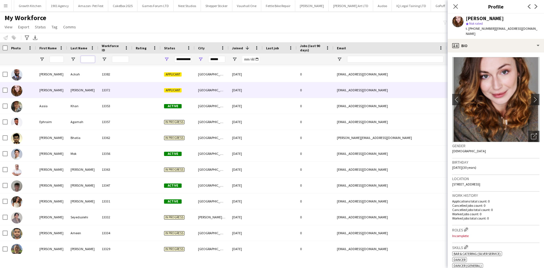
click at [91, 61] on input "Last Name Filter Input" at bounding box center [88, 59] width 14 height 7
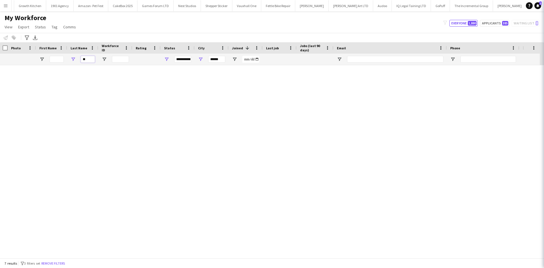
scroll to position [0, 0]
drag, startPoint x: 90, startPoint y: 59, endPoint x: 59, endPoint y: 60, distance: 31.2
click at [59, 60] on div "****" at bounding box center [306, 59] width 614 height 11
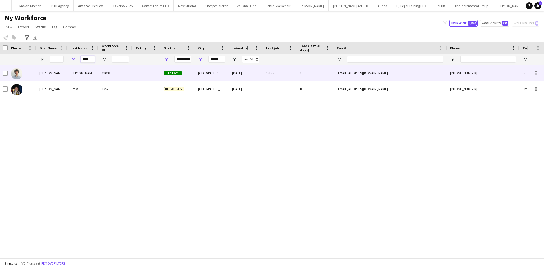
type input "****"
click at [85, 72] on div "Crosthwaite" at bounding box center [82, 73] width 31 height 16
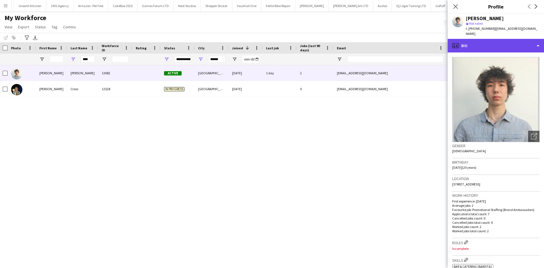
click at [472, 41] on div "profile Bio" at bounding box center [496, 46] width 96 height 14
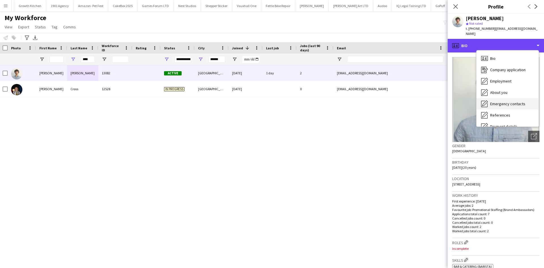
scroll to position [76, 0]
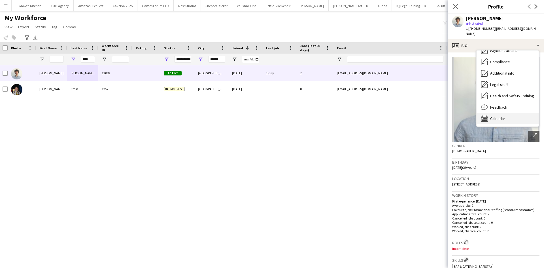
click at [492, 113] on div "Calendar Calendar" at bounding box center [508, 118] width 62 height 11
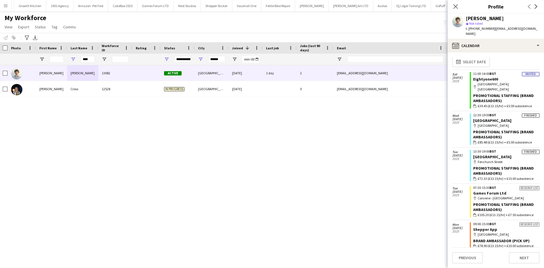
scroll to position [0, 0]
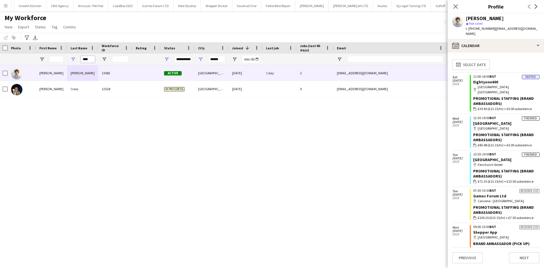
drag, startPoint x: 90, startPoint y: 57, endPoint x: 60, endPoint y: 63, distance: 30.6
click at [60, 63] on div "****" at bounding box center [306, 59] width 614 height 11
click at [60, 63] on input "First Name Filter Input" at bounding box center [57, 59] width 14 height 7
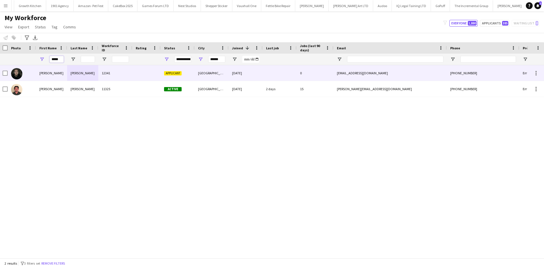
type input "*****"
click at [90, 76] on div "Silva-Novo" at bounding box center [82, 73] width 31 height 16
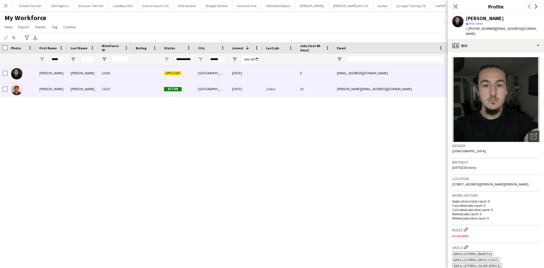
click at [102, 88] on div "11325" at bounding box center [115, 89] width 34 height 16
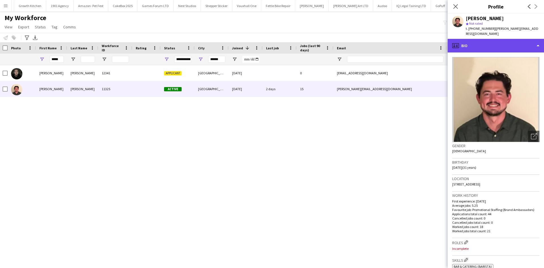
click at [460, 39] on div "profile Bio" at bounding box center [496, 46] width 96 height 14
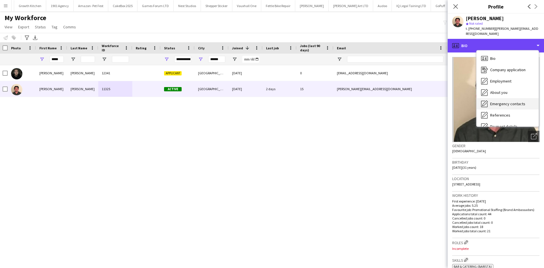
scroll to position [76, 0]
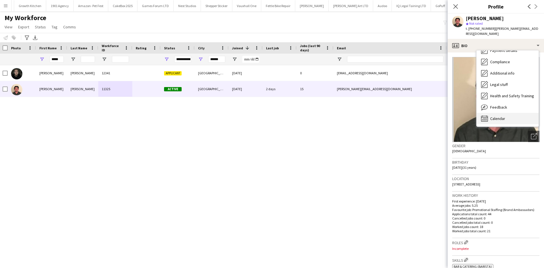
click at [501, 116] on span "Calendar" at bounding box center [497, 118] width 15 height 5
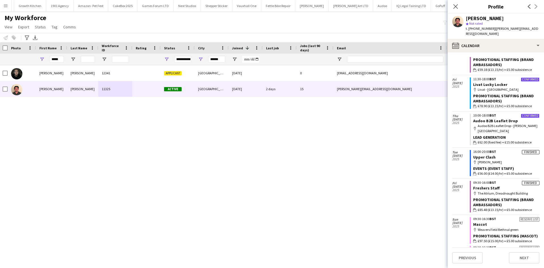
scroll to position [33, 0]
drag, startPoint x: 59, startPoint y: 56, endPoint x: 15, endPoint y: 63, distance: 45.4
click at [15, 63] on div "***** ******" at bounding box center [306, 59] width 614 height 11
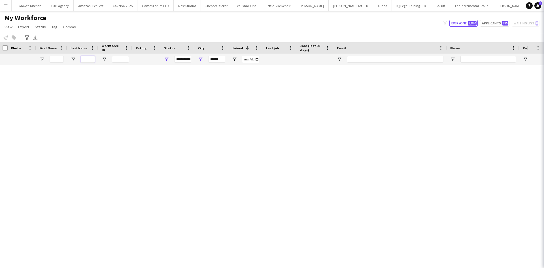
click at [86, 59] on input "Last Name Filter Input" at bounding box center [88, 59] width 14 height 7
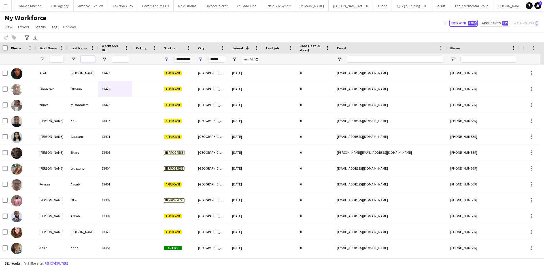
click at [86, 59] on input "Last Name Filter Input" at bounding box center [88, 59] width 14 height 7
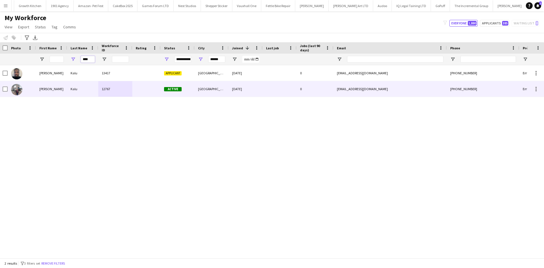
type input "****"
click at [74, 87] on div "Kalu" at bounding box center [82, 89] width 31 height 16
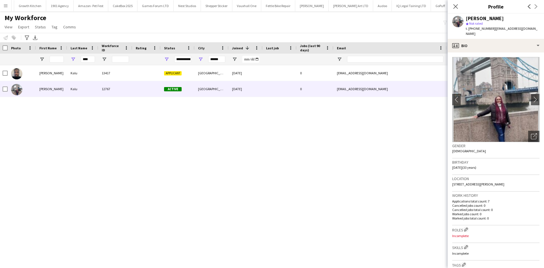
click at [473, 28] on span "t. +447985360037" at bounding box center [480, 28] width 29 height 4
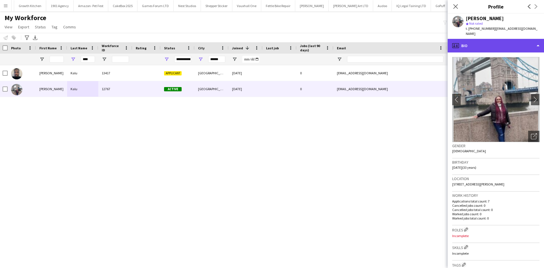
click at [476, 41] on div "profile Bio" at bounding box center [496, 46] width 96 height 14
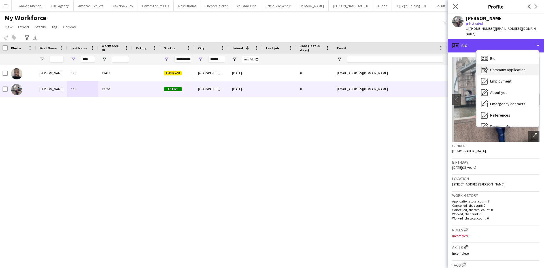
scroll to position [76, 0]
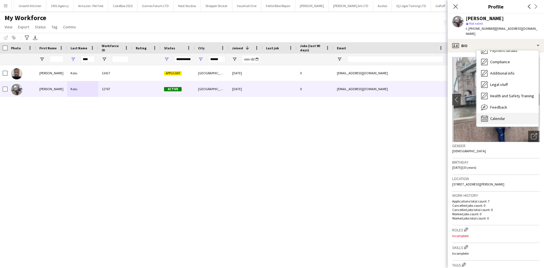
click at [511, 113] on div "Calendar Calendar" at bounding box center [508, 118] width 62 height 11
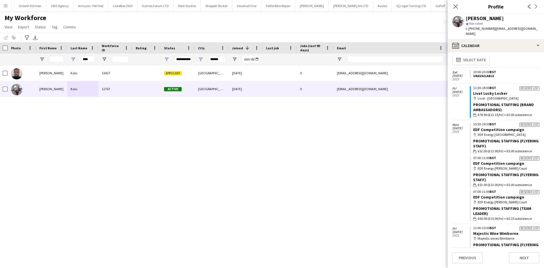
scroll to position [0, 0]
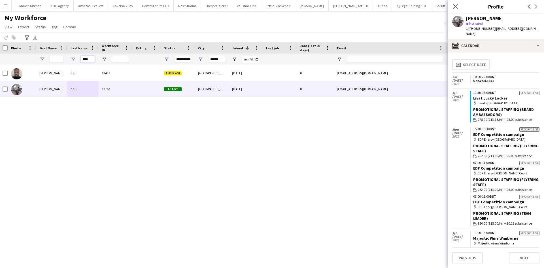
drag, startPoint x: 90, startPoint y: 58, endPoint x: 50, endPoint y: 64, distance: 40.4
click at [50, 64] on div "****" at bounding box center [306, 59] width 614 height 11
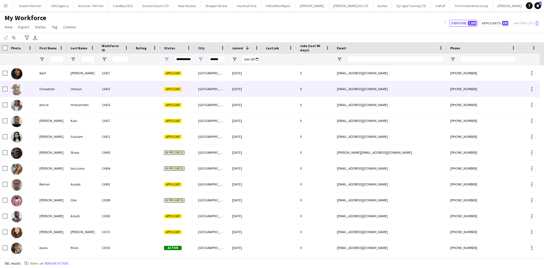
click at [194, 87] on div "Applicant" at bounding box center [178, 89] width 34 height 16
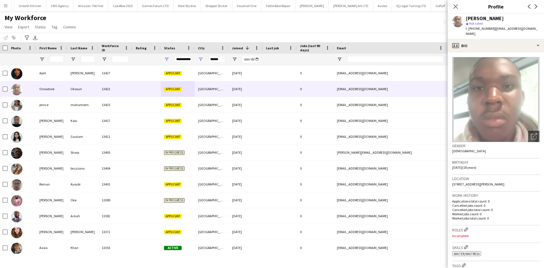
click at [498, 33] on div "Onosetale Okosun star Not rated t. +4407309936079 | okosungiven@gmail.com" at bounding box center [496, 26] width 96 height 25
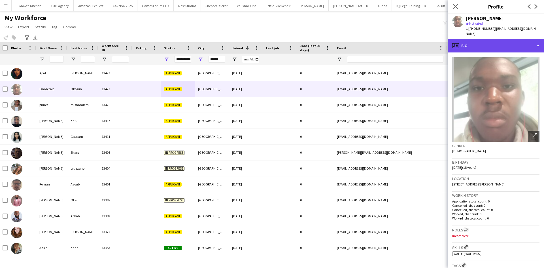
click at [497, 39] on div "profile Bio" at bounding box center [496, 46] width 96 height 14
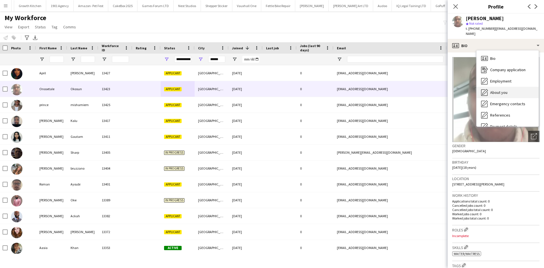
click at [507, 90] on div "About you About you" at bounding box center [508, 92] width 62 height 11
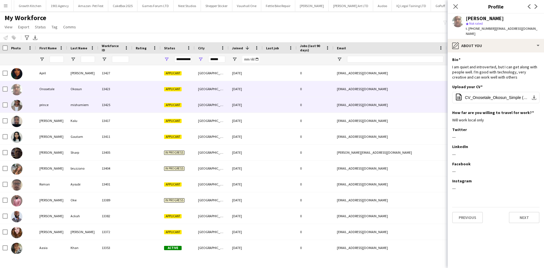
click at [184, 109] on div "Applicant" at bounding box center [178, 105] width 34 height 16
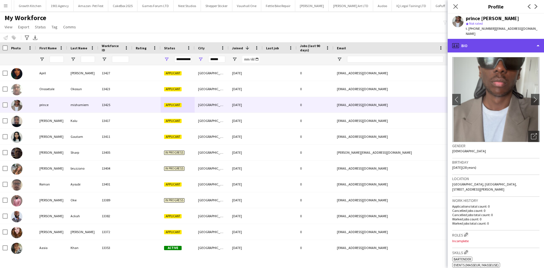
click at [470, 46] on div "profile Bio" at bounding box center [496, 46] width 96 height 14
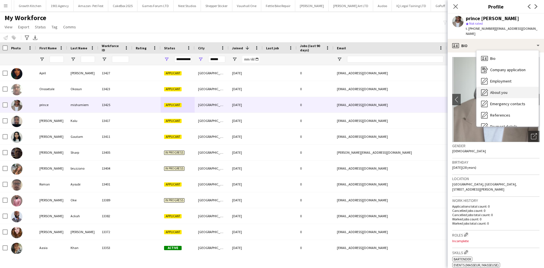
click at [497, 90] on span "About you" at bounding box center [498, 92] width 17 height 5
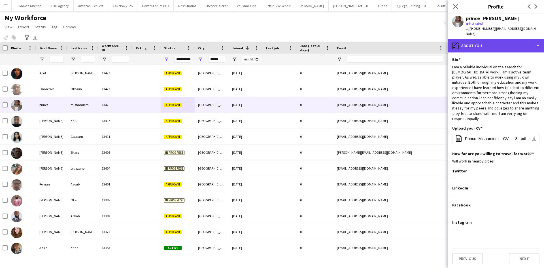
click at [486, 39] on div "pencil4 About you" at bounding box center [496, 46] width 96 height 14
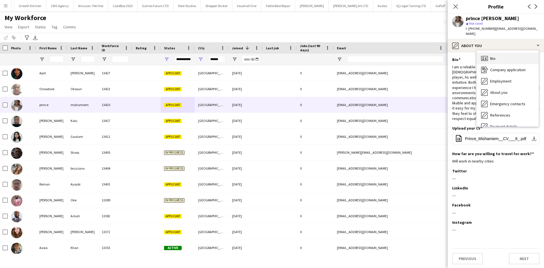
click at [497, 53] on div "Bio Bio" at bounding box center [508, 58] width 62 height 11
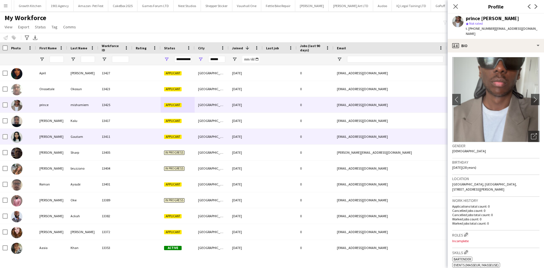
click at [139, 140] on div at bounding box center [146, 137] width 28 height 16
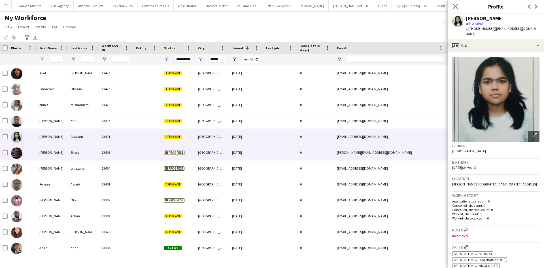
click at [121, 153] on div "13405" at bounding box center [115, 152] width 34 height 16
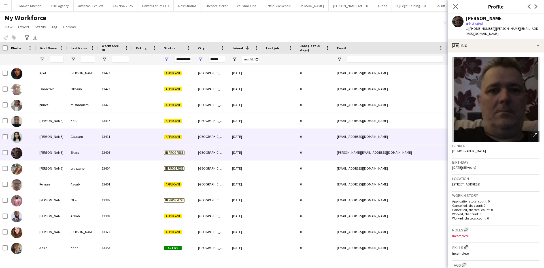
click at [120, 140] on div "13411" at bounding box center [115, 137] width 34 height 16
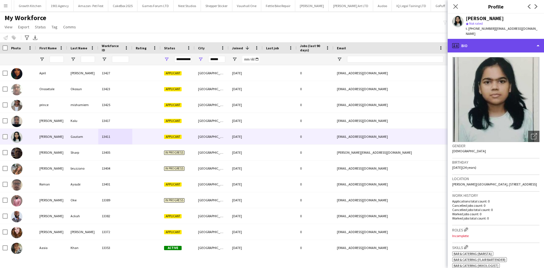
click at [484, 40] on div "profile Bio" at bounding box center [496, 46] width 96 height 14
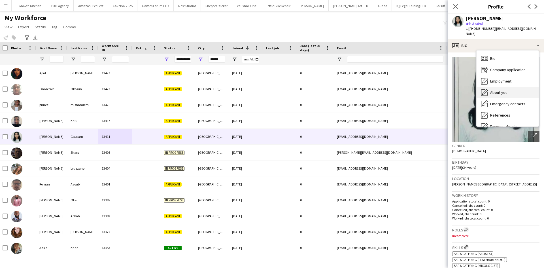
click at [495, 90] on span "About you" at bounding box center [498, 92] width 17 height 5
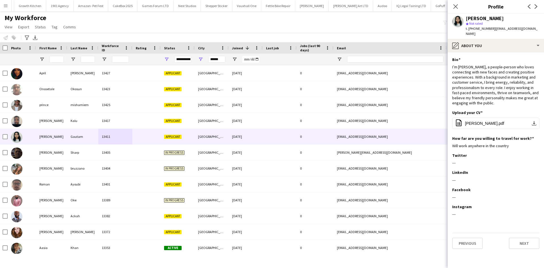
drag, startPoint x: 474, startPoint y: 28, endPoint x: 491, endPoint y: 28, distance: 17.6
click at [491, 28] on div "t. +447586236234 | niharikagautam78@gmail.com" at bounding box center [503, 31] width 74 height 10
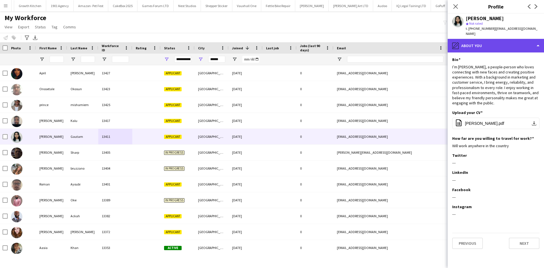
click at [486, 41] on div "pencil4 About you" at bounding box center [496, 46] width 96 height 14
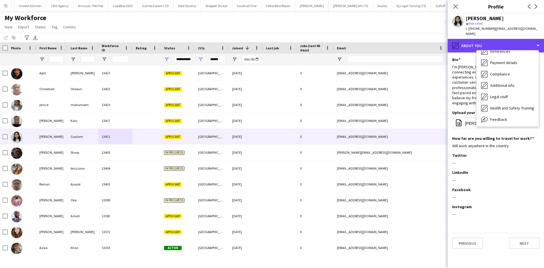
scroll to position [64, 0]
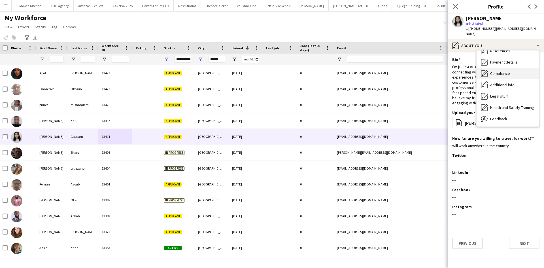
click at [500, 71] on span "Compliance" at bounding box center [500, 73] width 20 height 5
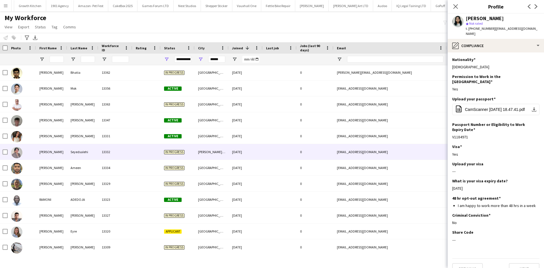
scroll to position [228, 0]
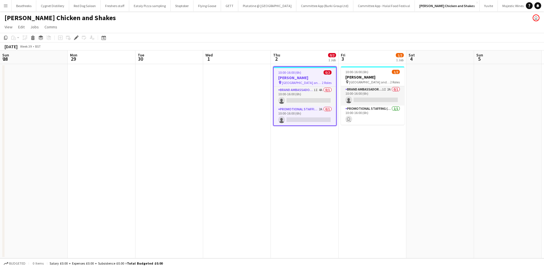
scroll to position [0, 195]
